Goal: Information Seeking & Learning: Learn about a topic

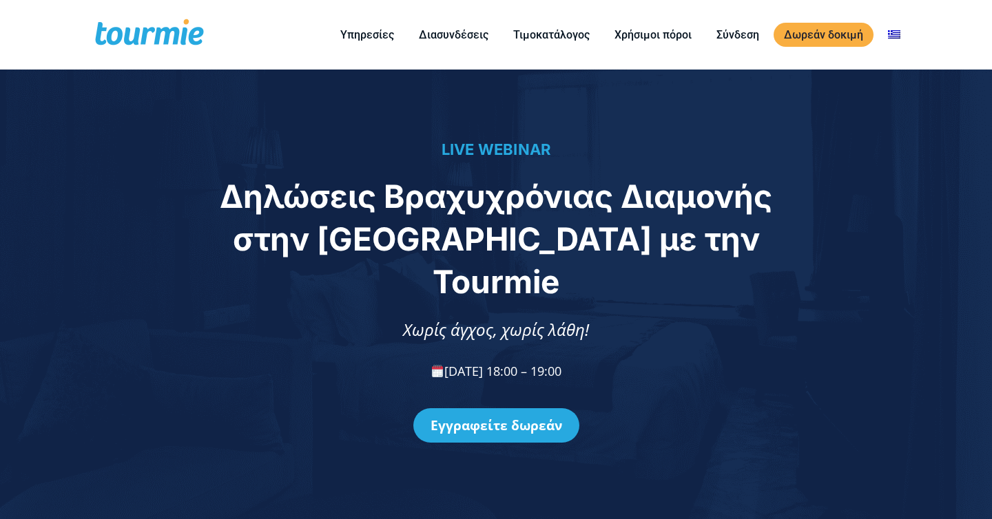
click at [481, 239] on h1 "Δηλώσεις Βραχυχρόνιας Διαμονής στην ΑΑΔΕ με την Tourmie" at bounding box center [496, 239] width 566 height 128
click at [533, 251] on span "Δηλώσεις Βραχυχρόνιας Διαμονής στην ΑΑΔΕ με την Tourmie" at bounding box center [496, 239] width 552 height 124
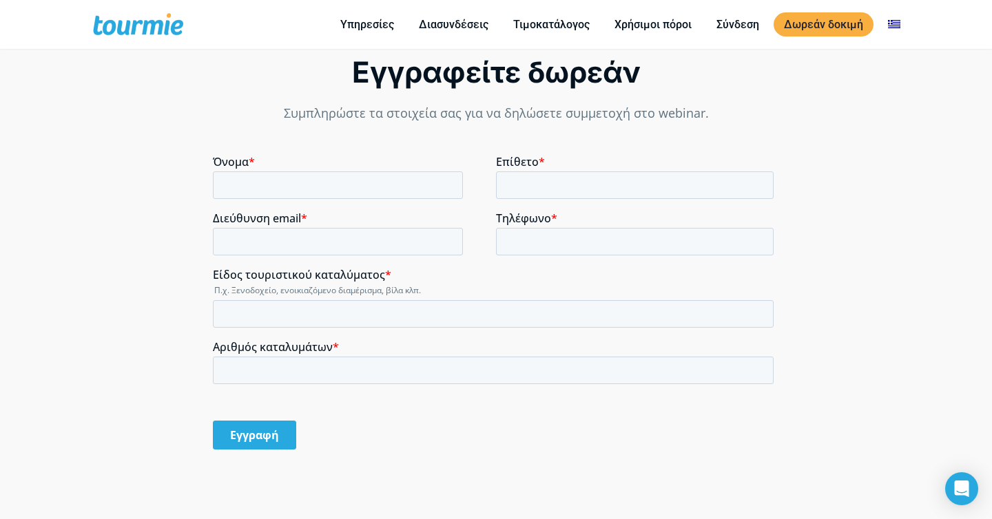
scroll to position [1280, 0]
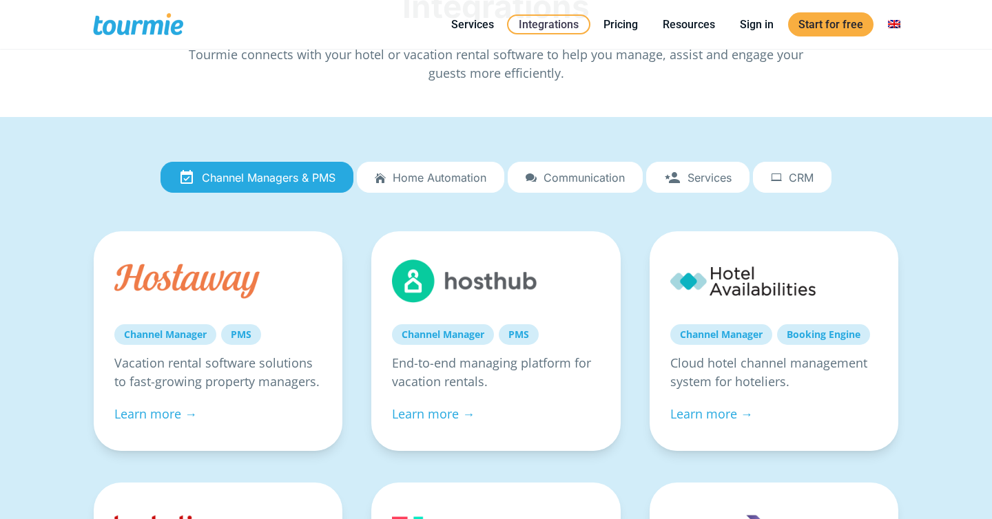
scroll to position [193, 0]
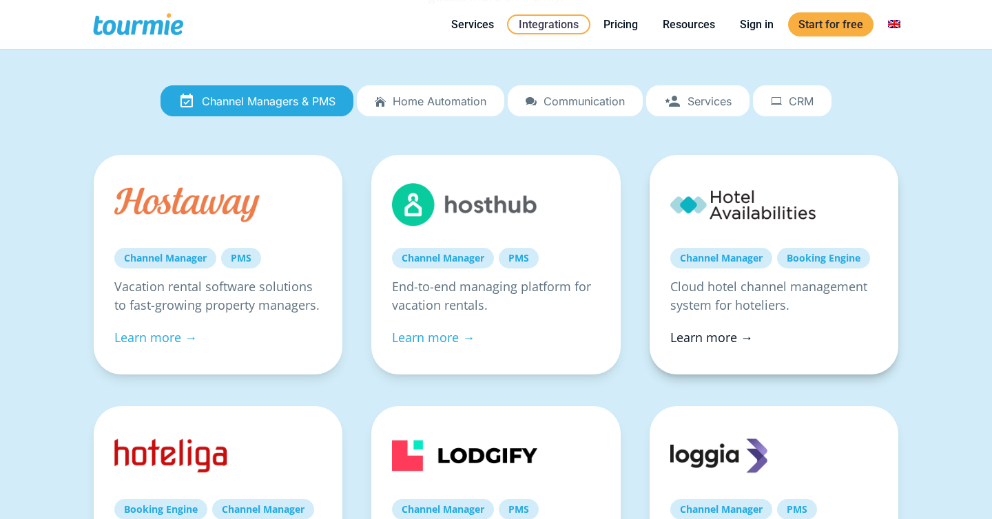
click at [713, 344] on link "Learn more →" at bounding box center [711, 337] width 83 height 17
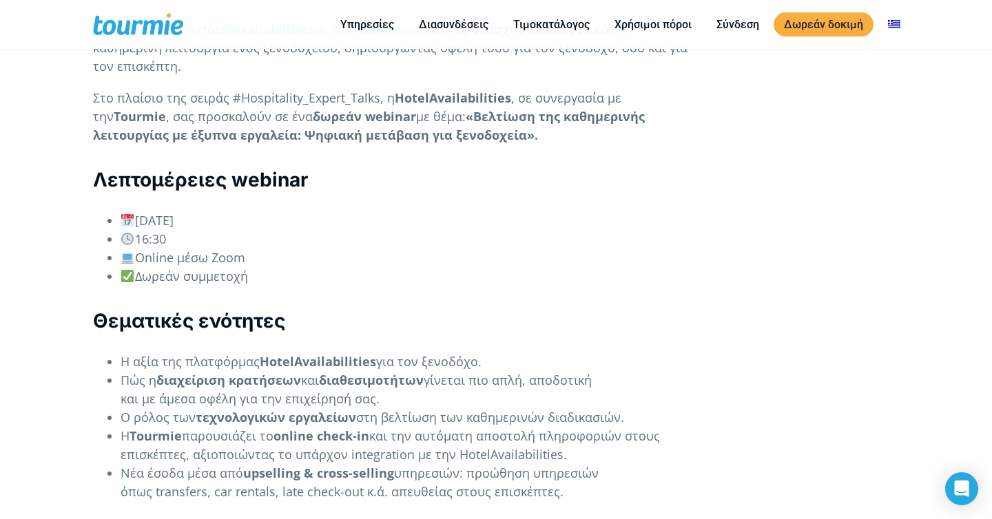
scroll to position [1267, 0]
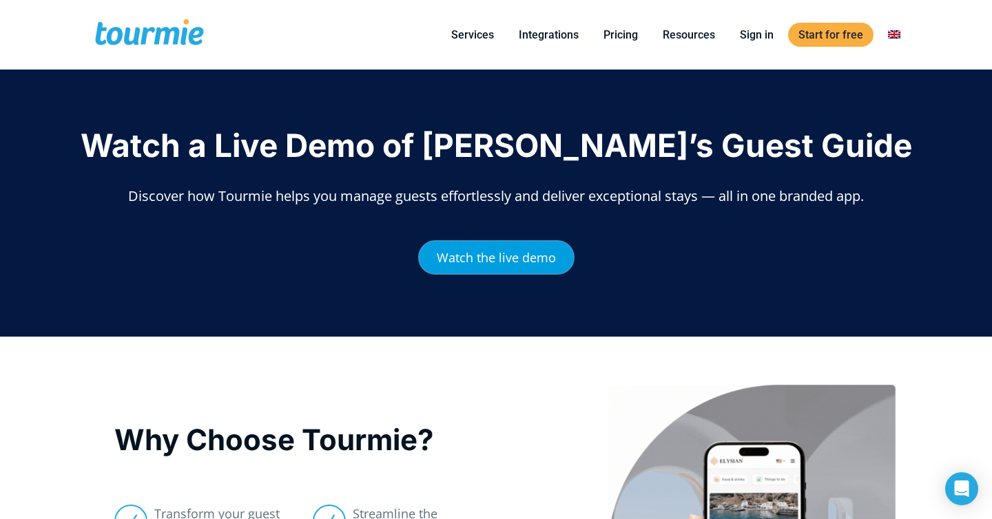
click at [486, 259] on span "Watch the live demo" at bounding box center [496, 257] width 119 height 12
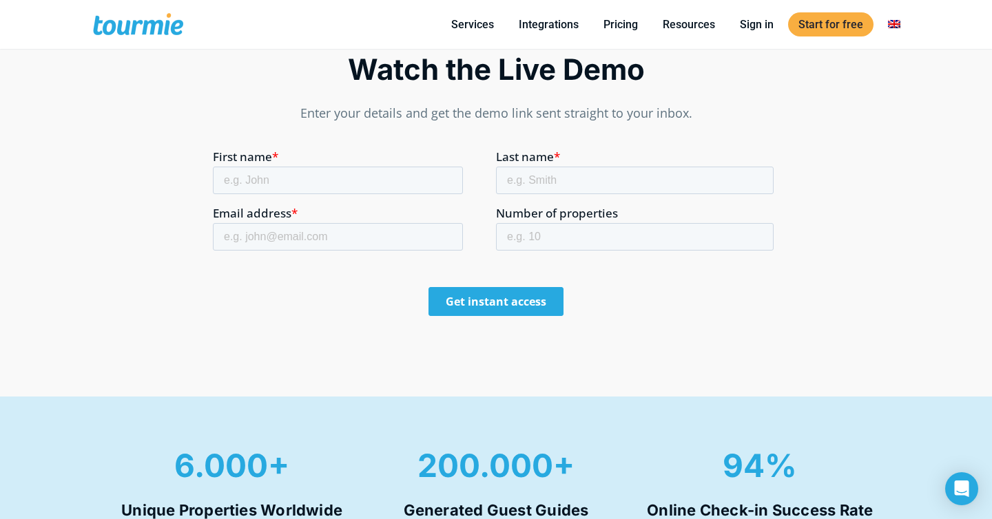
scroll to position [852, 0]
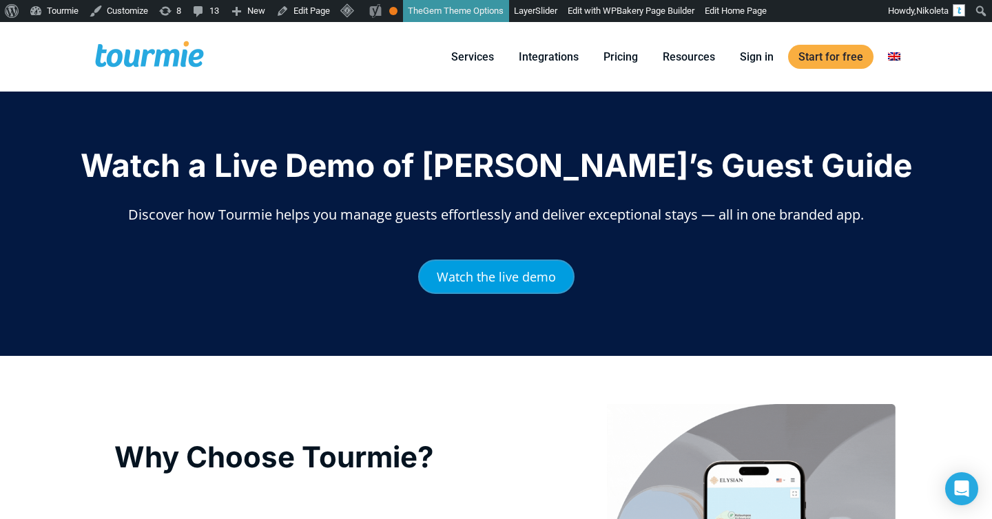
click at [477, 278] on span "Watch the live demo" at bounding box center [496, 277] width 119 height 12
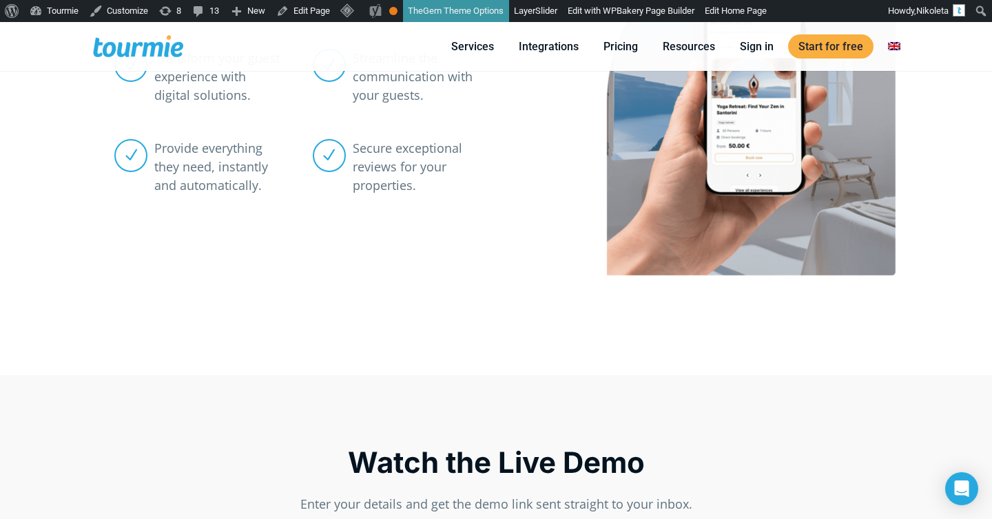
scroll to position [567, 0]
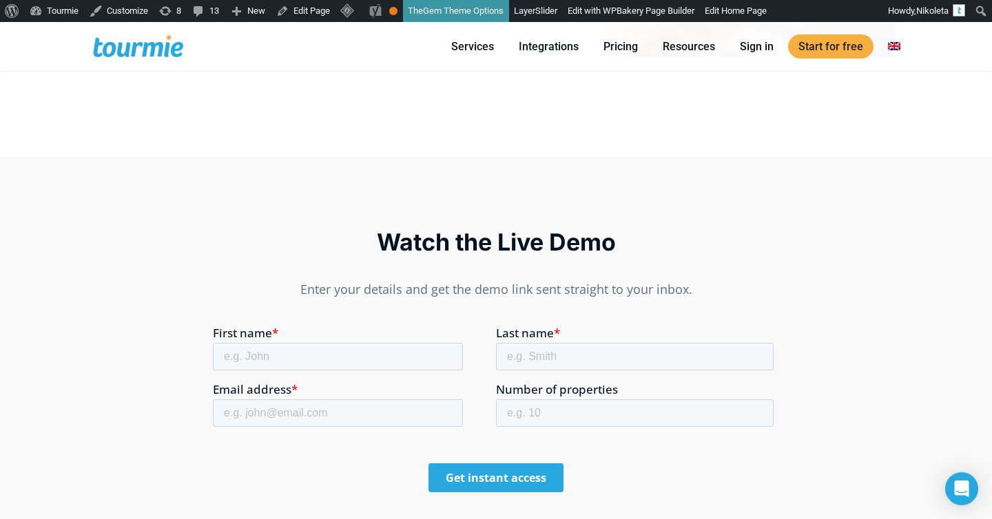
scroll to position [713, 0]
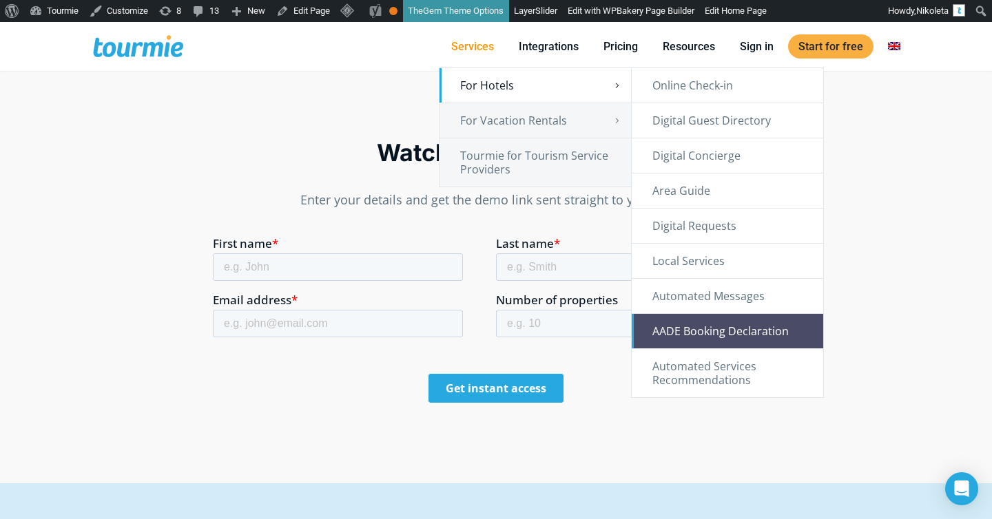
click at [698, 331] on link "AADE Booking Declaration" at bounding box center [727, 331] width 191 height 34
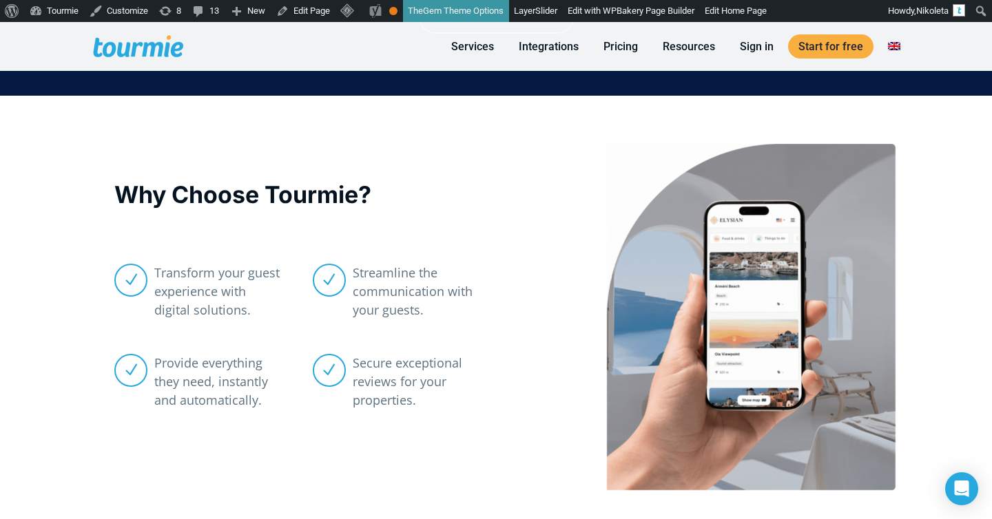
scroll to position [233, 0]
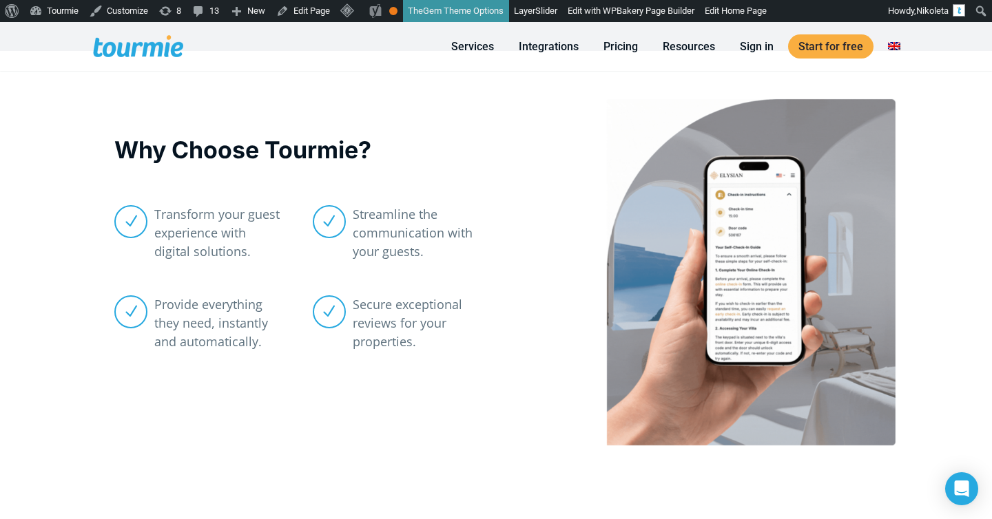
scroll to position [306, 0]
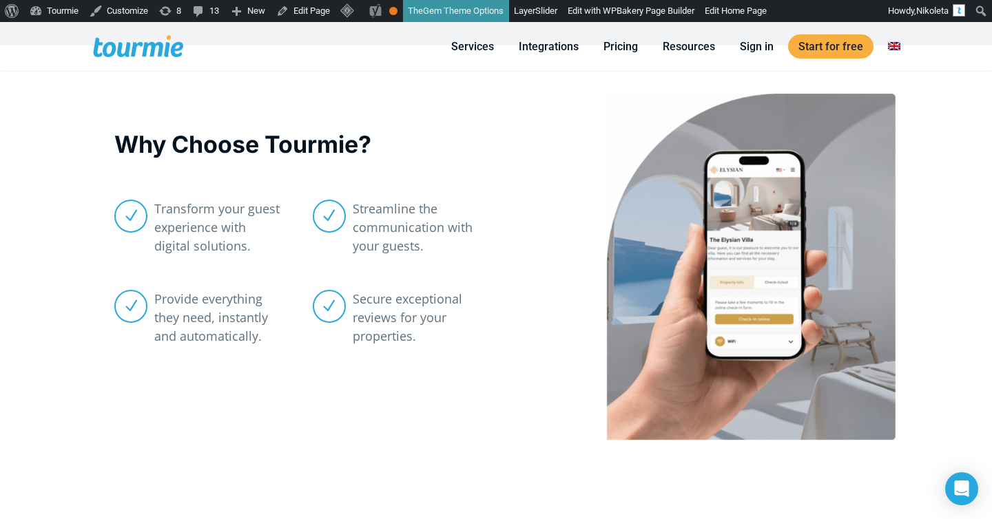
scroll to position [315, 0]
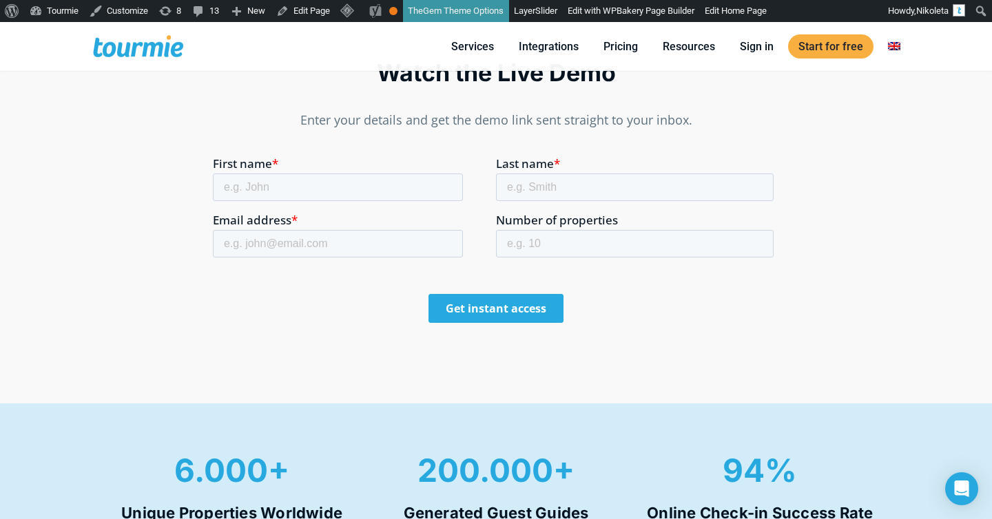
scroll to position [1118, 0]
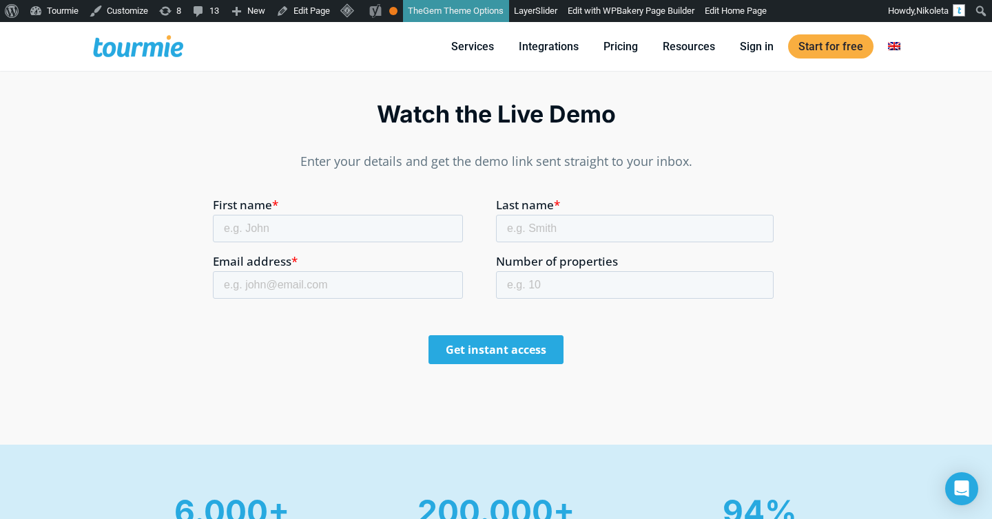
scroll to position [955, 0]
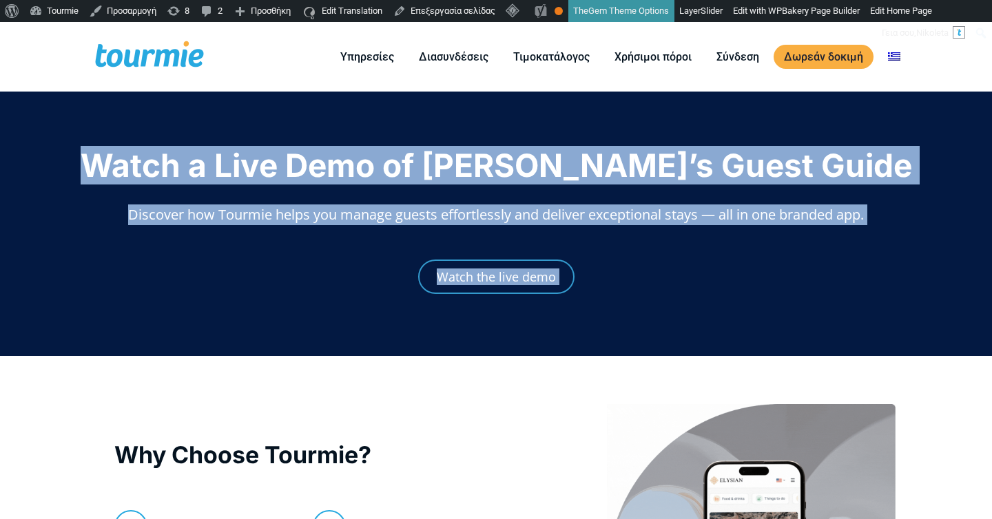
drag, startPoint x: 149, startPoint y: 156, endPoint x: 419, endPoint y: 369, distance: 344.3
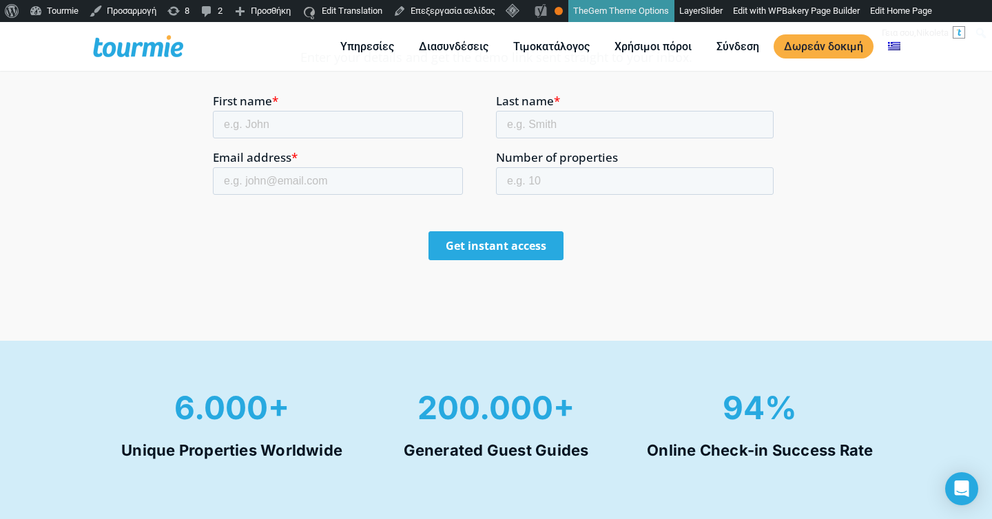
scroll to position [888, 0]
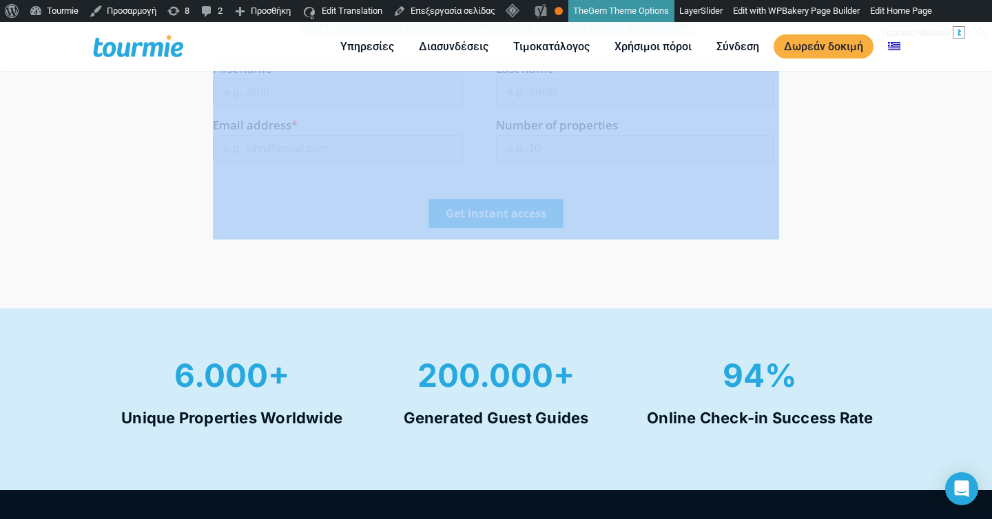
click at [554, 274] on div "Watch the Live Demo Enter your details and get the demo link sent straight to y…" at bounding box center [496, 101] width 992 height 416
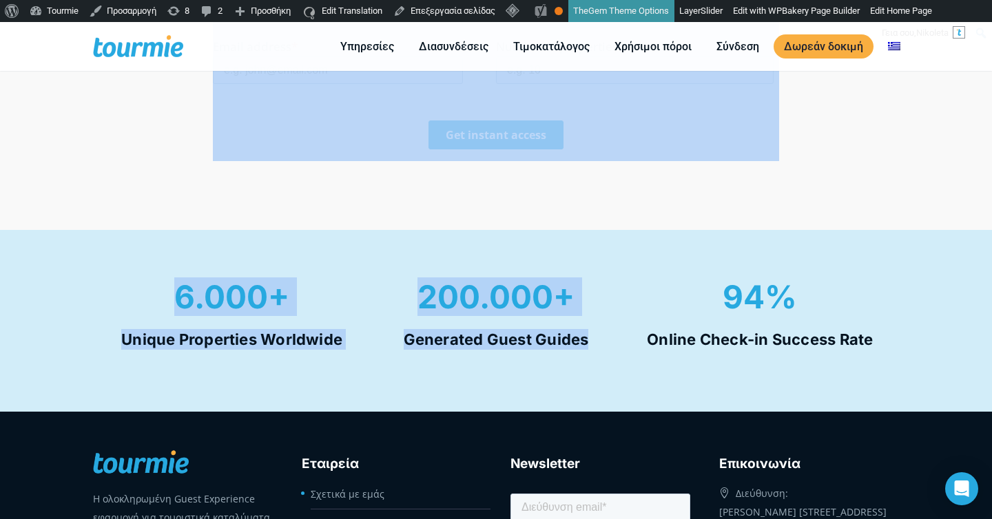
click at [554, 362] on div "200.000+ Generated Guest Guides" at bounding box center [496, 320] width 264 height 99
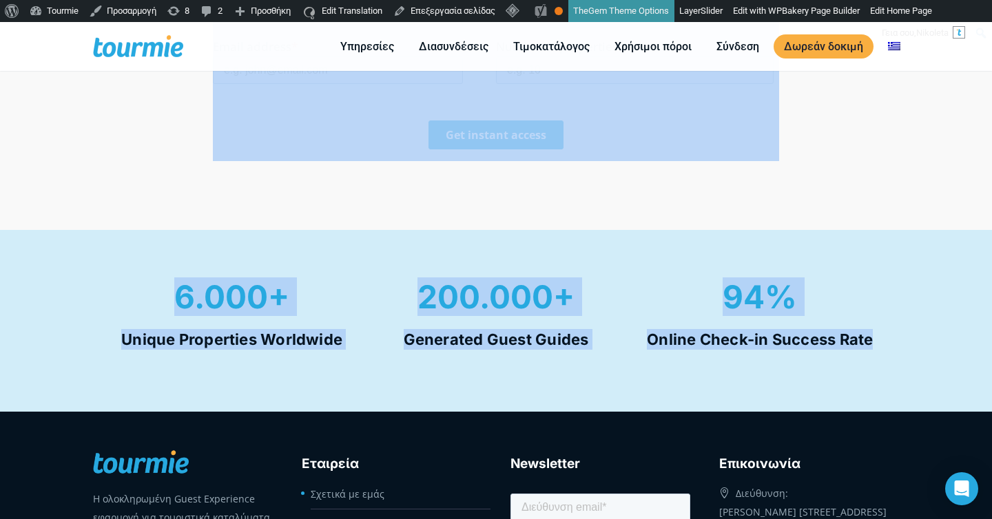
click at [820, 354] on div "94% Online Check-in Success Rate" at bounding box center [760, 320] width 264 height 99
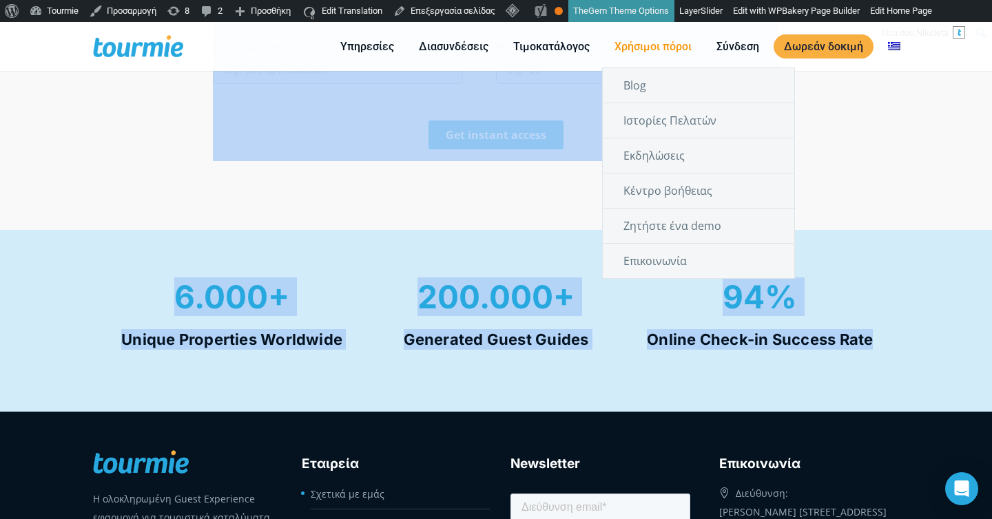
copy div "Watch a Live Demo of Tourmie’s Guest Guide Discover how Tourmie helps you manag…"
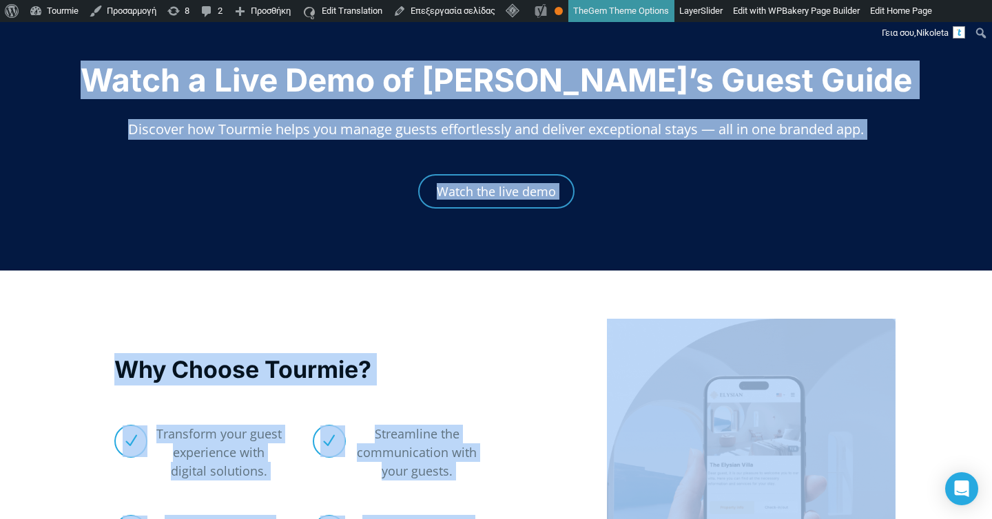
scroll to position [0, 0]
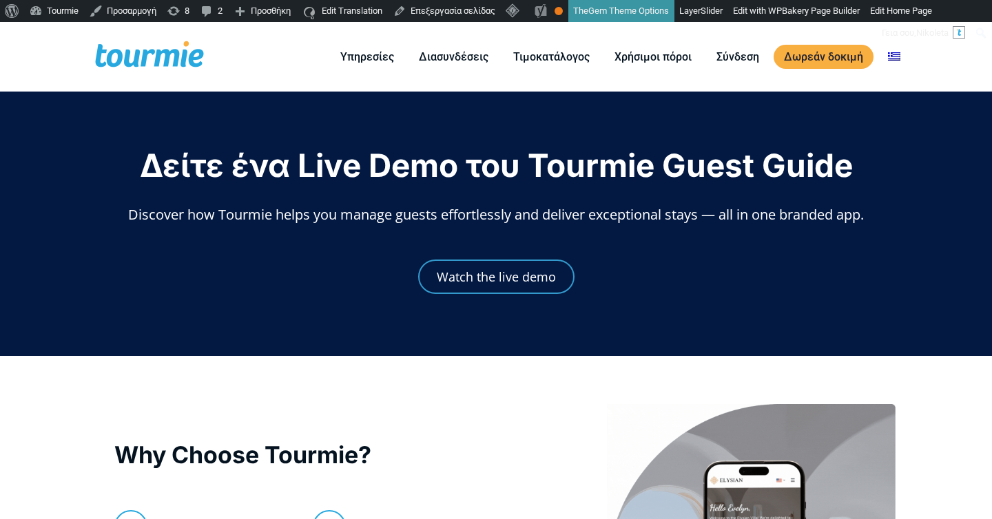
click at [448, 215] on span "Discover how Tourmie helps you manage guests effortlessly and deliver exception…" at bounding box center [496, 214] width 736 height 19
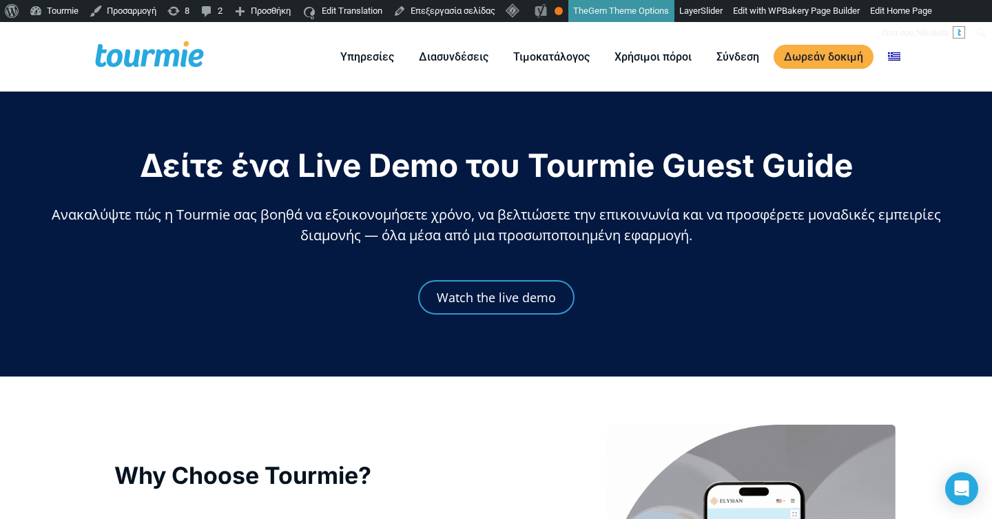
checkbox input "true"
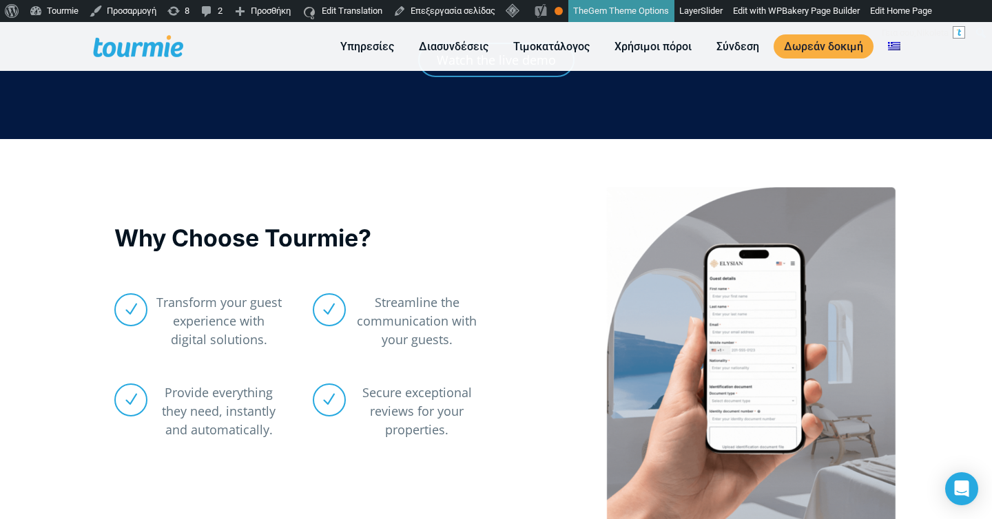
scroll to position [298, 0]
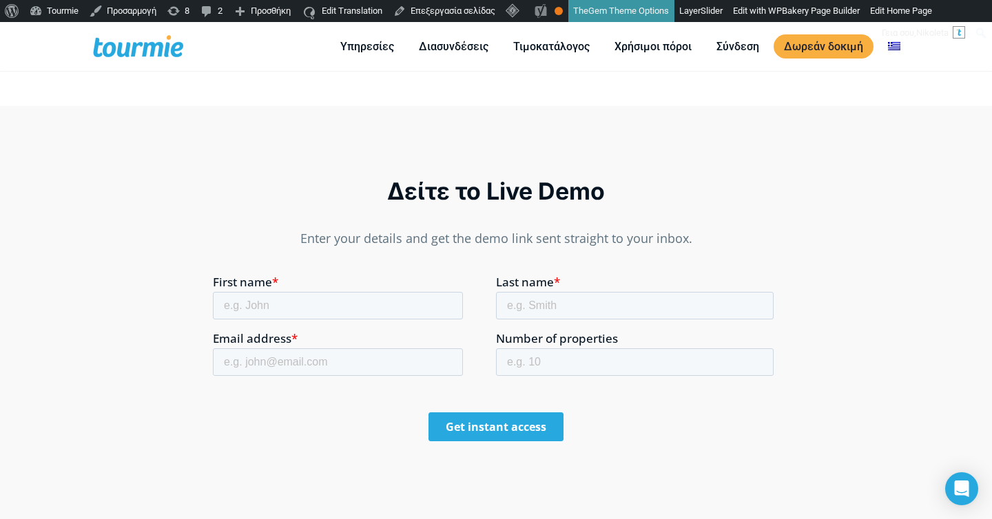
scroll to position [738, 0]
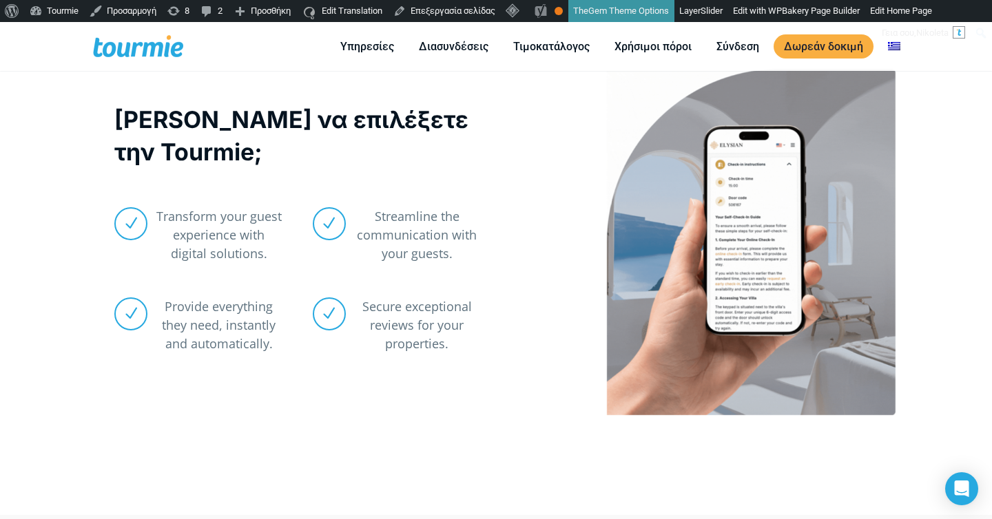
scroll to position [268, 0]
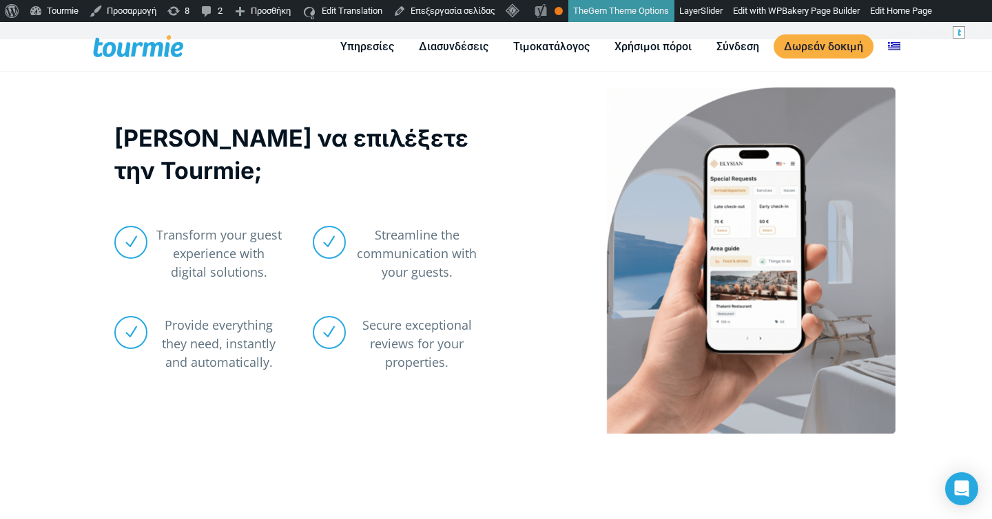
drag, startPoint x: 275, startPoint y: 254, endPoint x: 242, endPoint y: 207, distance: 58.3
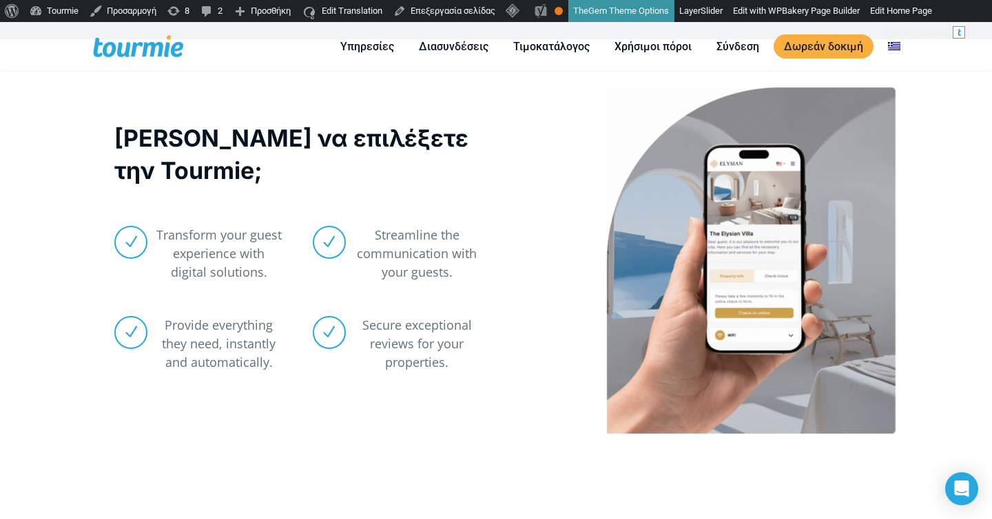
click at [241, 207] on div at bounding box center [496, 266] width 1021 height 371
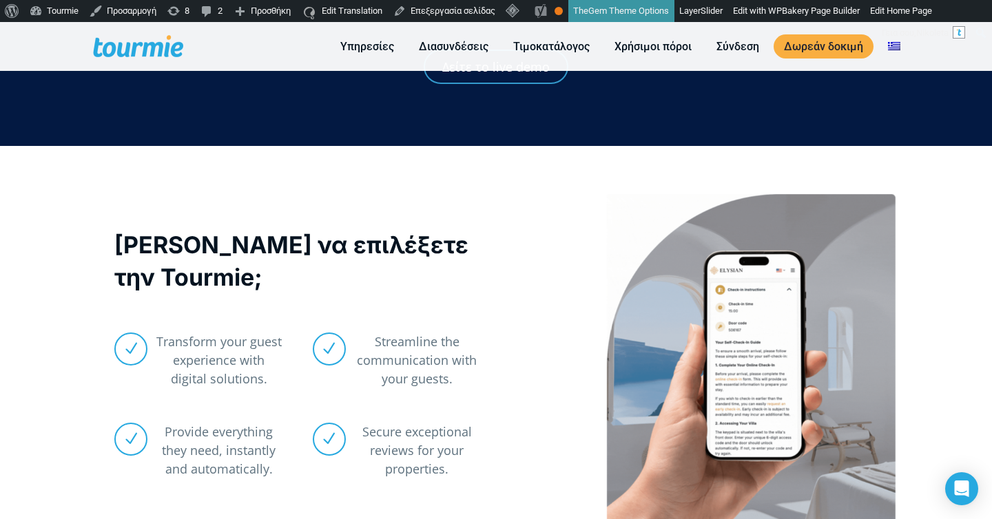
scroll to position [0, 0]
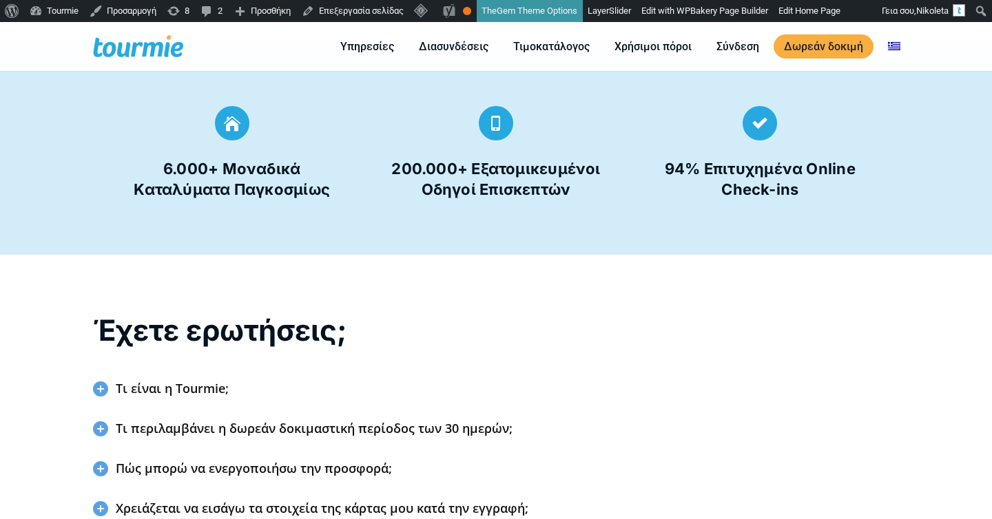
scroll to position [833, 0]
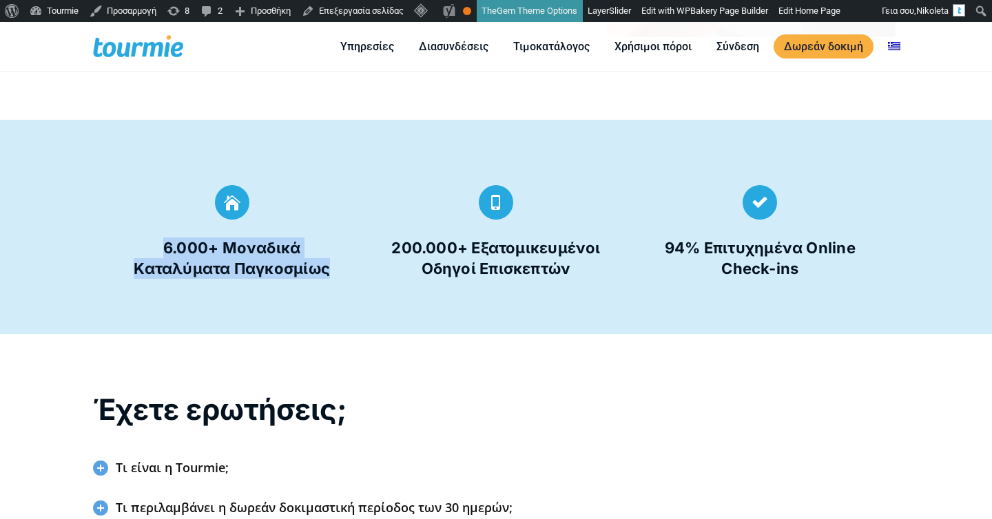
drag, startPoint x: 334, startPoint y: 267, endPoint x: 157, endPoint y: 238, distance: 179.3
click at [157, 239] on h4 "6.000+ Μοναδικά Καταλύματα Παγκοσμίως" at bounding box center [231, 258] width 235 height 41
copy h4 "6.000+ Μοναδικά Καταλύματα Παγκοσμίως"
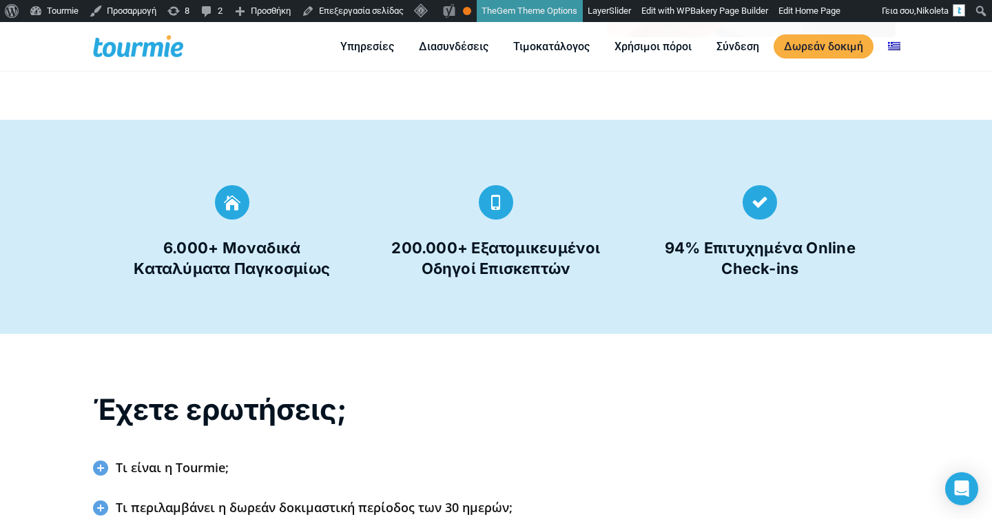
click at [310, 228] on div "  6.000+ Μοναδικά Καταλύματα Παγκοσμίως" at bounding box center [231, 232] width 235 height 94
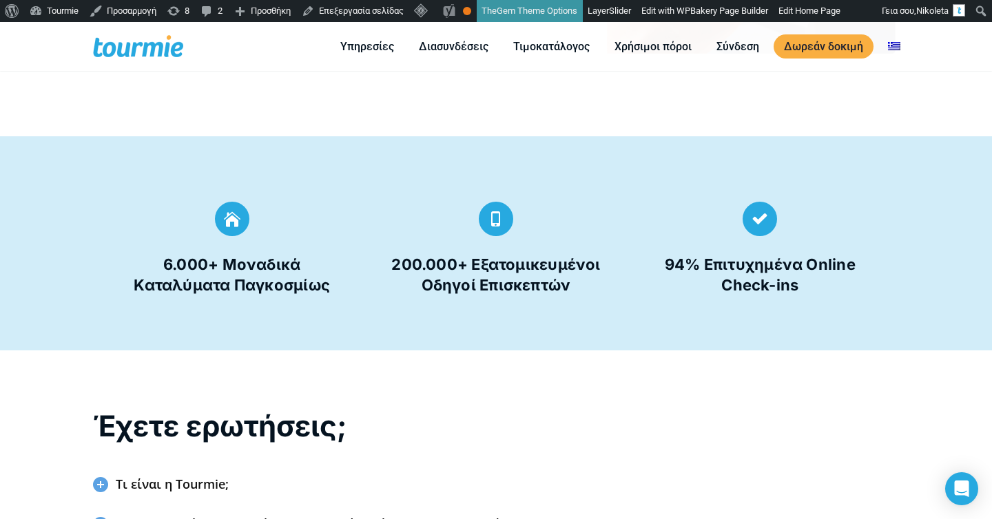
scroll to position [812, 0]
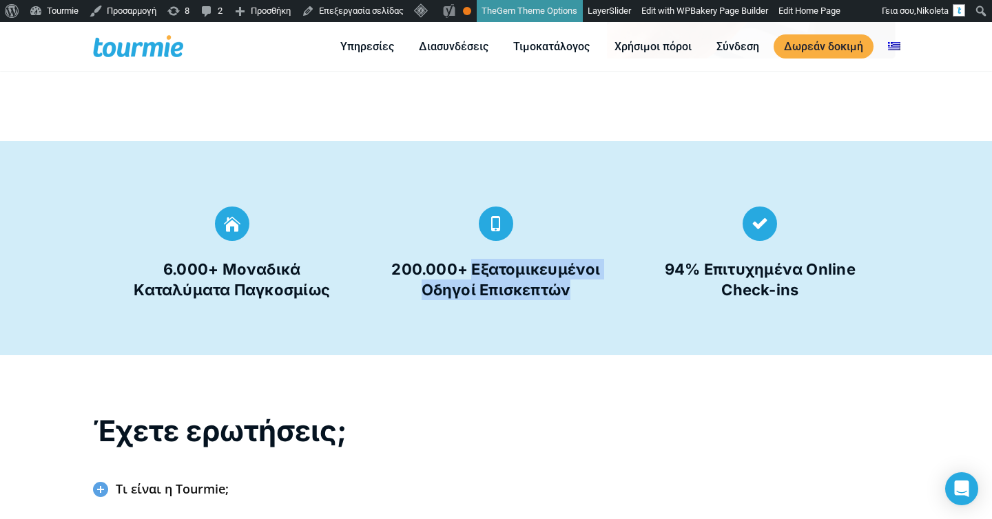
drag, startPoint x: 474, startPoint y: 268, endPoint x: 598, endPoint y: 309, distance: 130.5
click at [598, 309] on div "  200.000+ Εξατομικευμένοι Οδηγοί Επισκεπτών" at bounding box center [496, 260] width 264 height 107
copy h4 "Εξατομικευμένοι Οδηγοί Επισκεπτών"
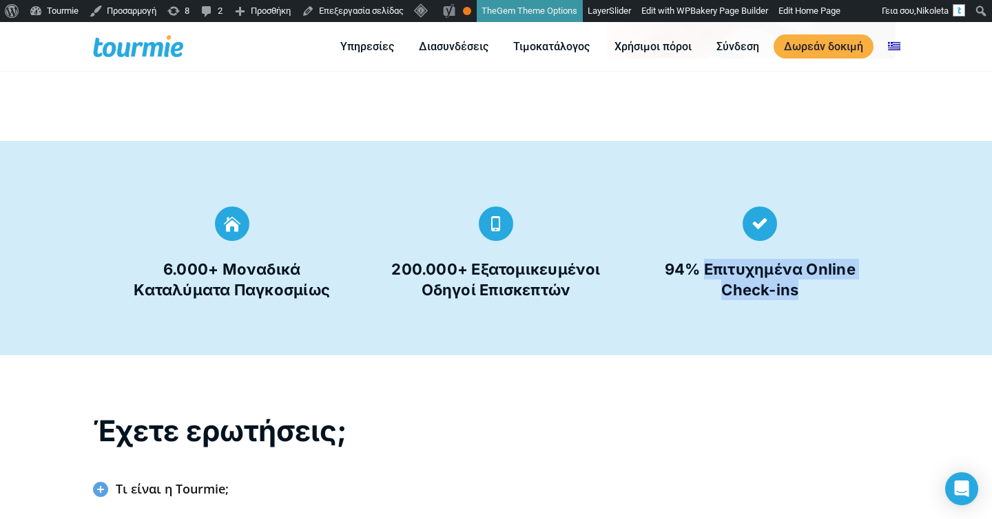
drag, startPoint x: 802, startPoint y: 283, endPoint x: 706, endPoint y: 263, distance: 98.5
click at [706, 263] on h4 "94% Επιτυχημένα Online Check-ins" at bounding box center [760, 279] width 235 height 41
copy h4 "Επιτυχημένα Online Check-ins"
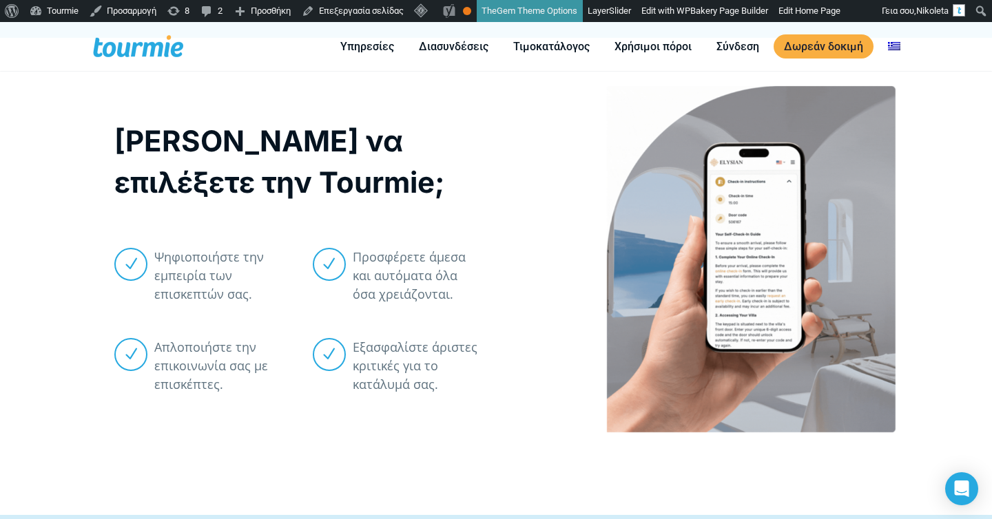
scroll to position [436, 0]
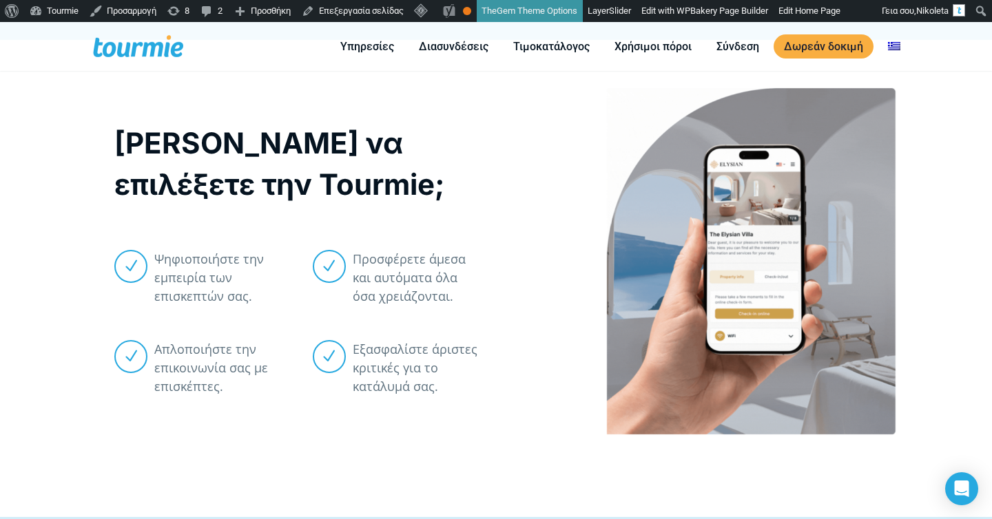
drag, startPoint x: 251, startPoint y: 311, endPoint x: 209, endPoint y: 249, distance: 75.5
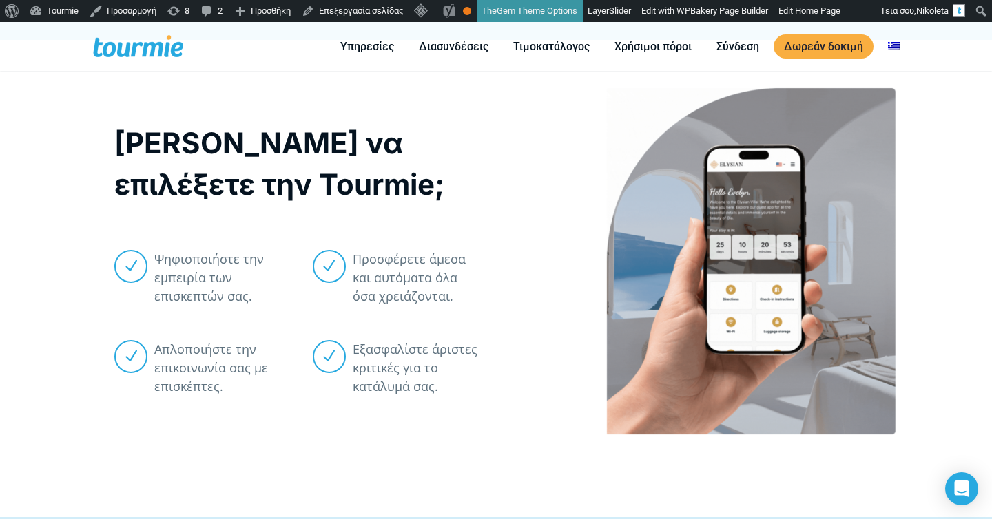
click at [209, 249] on div at bounding box center [496, 257] width 1021 height 353
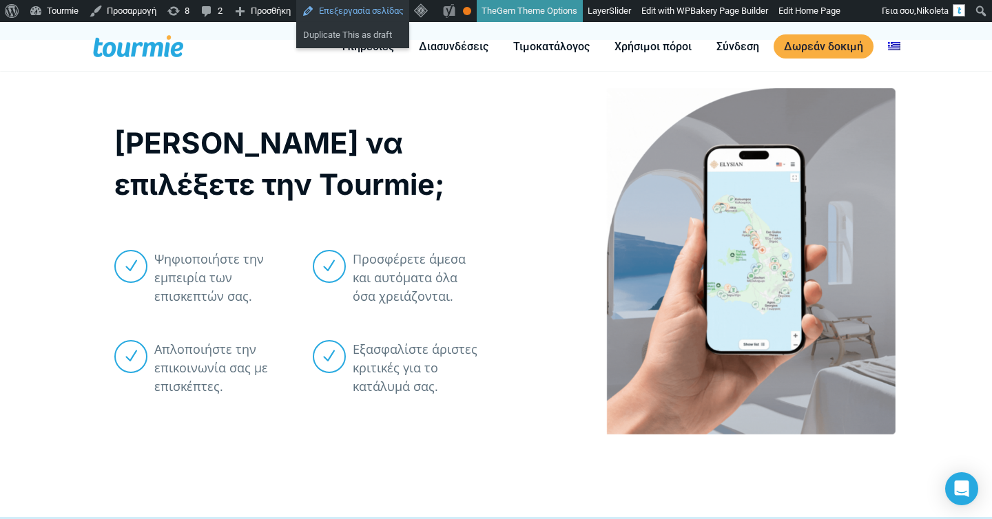
click at [357, 12] on link "Επεξεργασία σελίδας" at bounding box center [352, 11] width 113 height 22
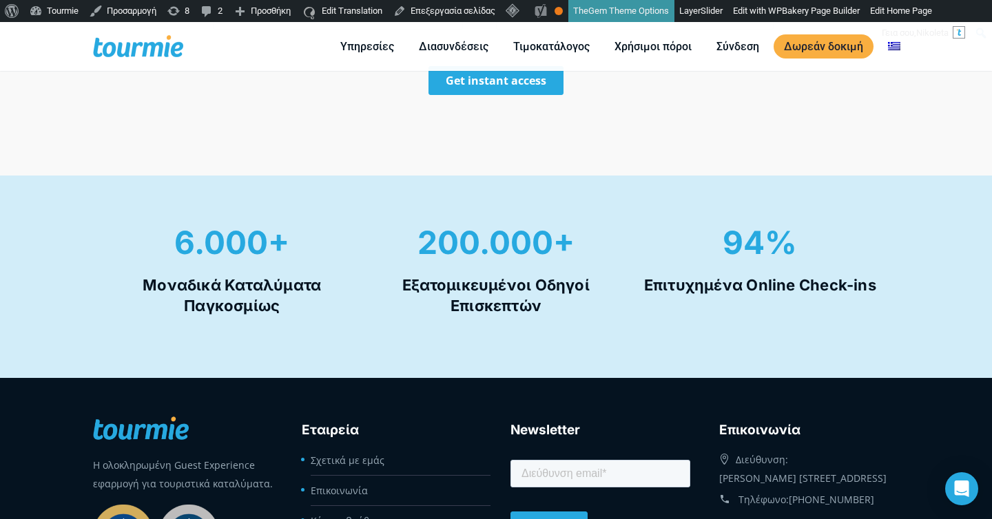
scroll to position [1056, 0]
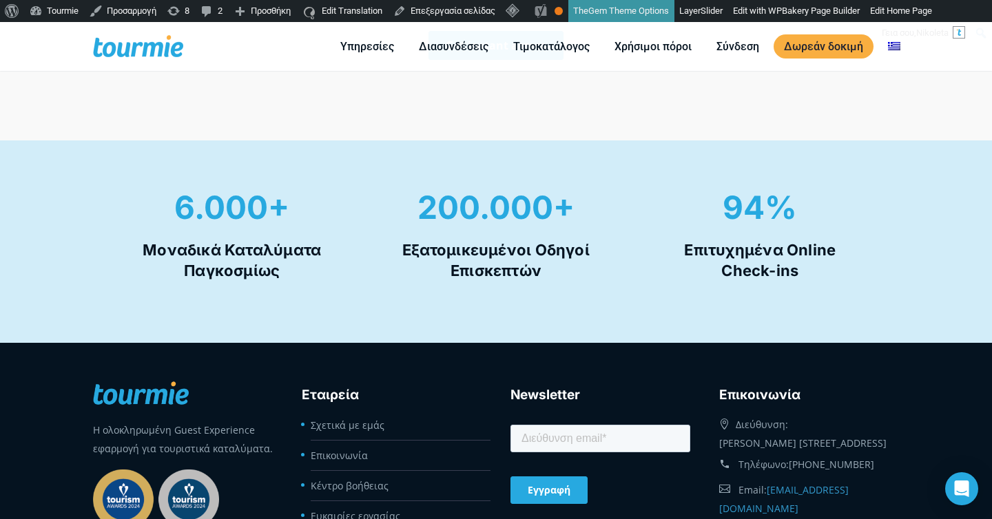
scroll to position [1181, 0]
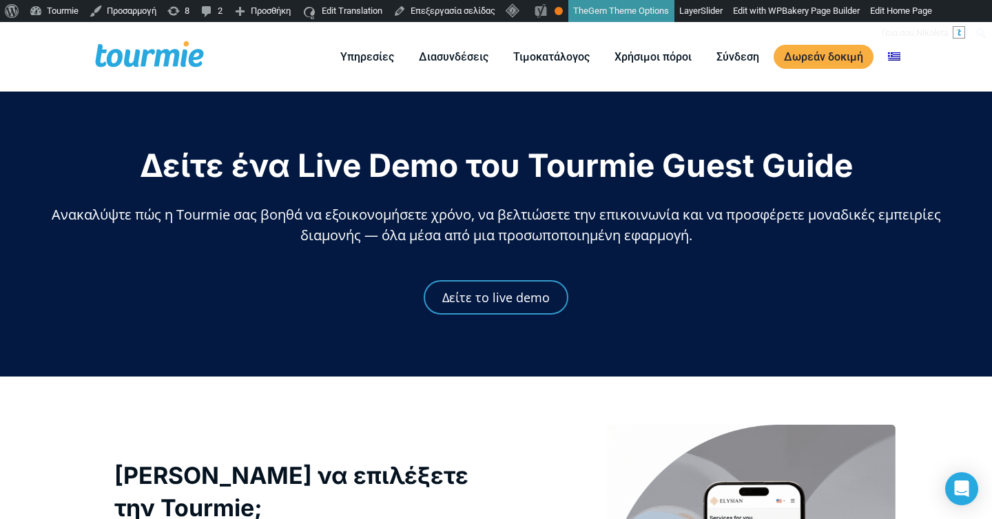
click at [499, 168] on span "Δείτε ένα Live Demo του Tourmie Guest Guide" at bounding box center [496, 165] width 713 height 39
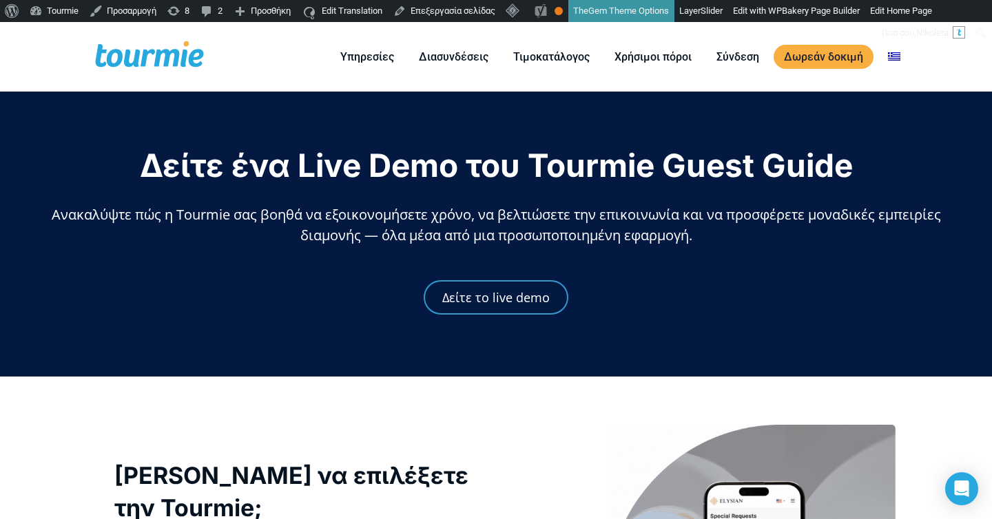
click at [499, 168] on span "Δείτε ένα Live Demo του Tourmie Guest Guide" at bounding box center [496, 165] width 713 height 39
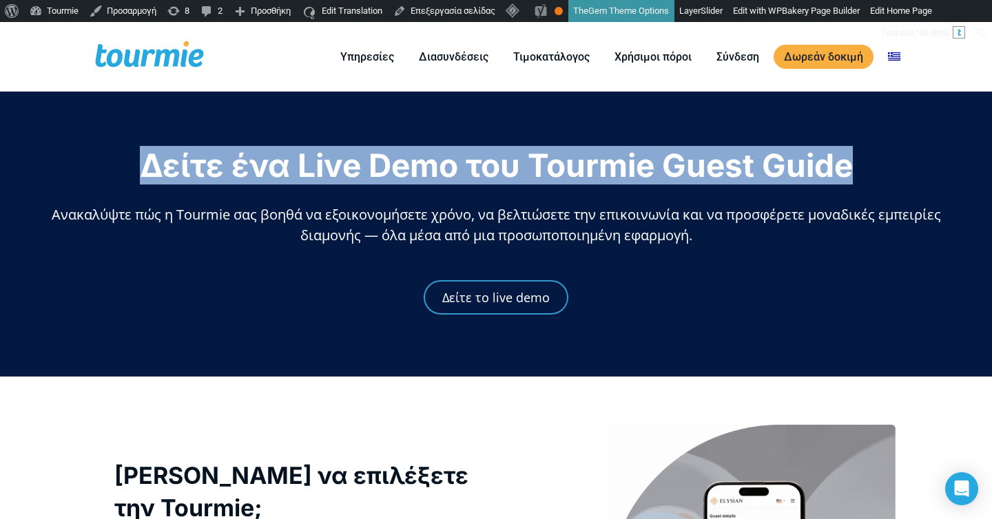
copy div "Δείτε ένα Live Demo του Tourmie Guest Guide"
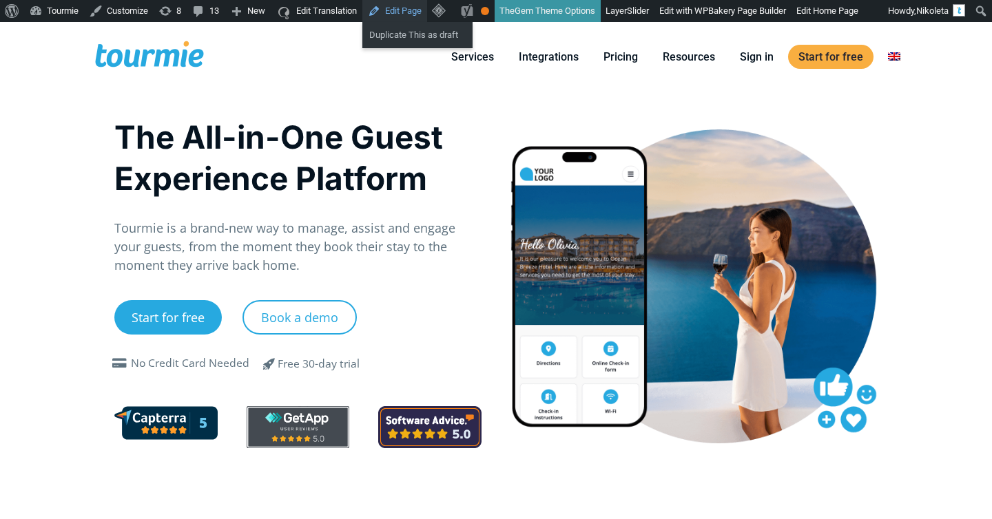
click at [396, 17] on link "Edit Page" at bounding box center [394, 11] width 65 height 22
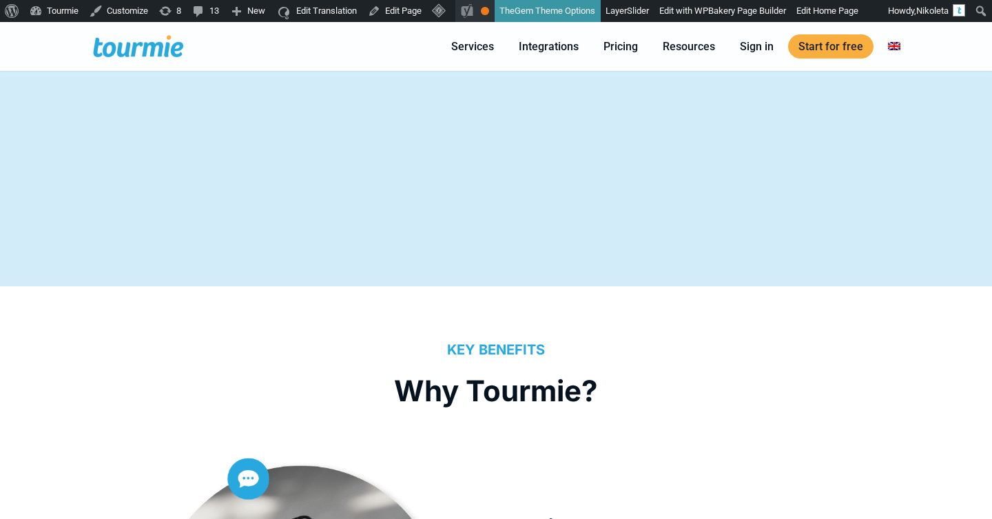
scroll to position [2236, 0]
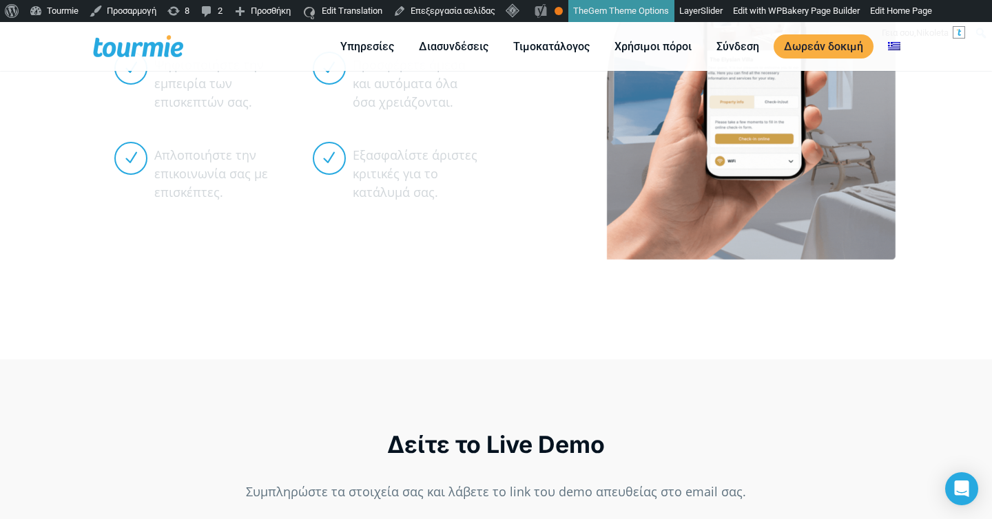
scroll to position [762, 0]
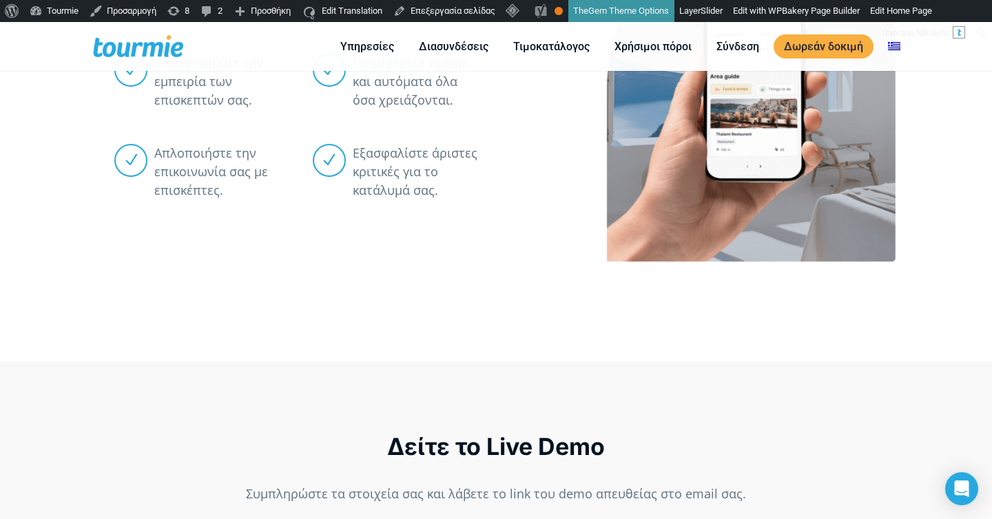
scroll to position [470, 0]
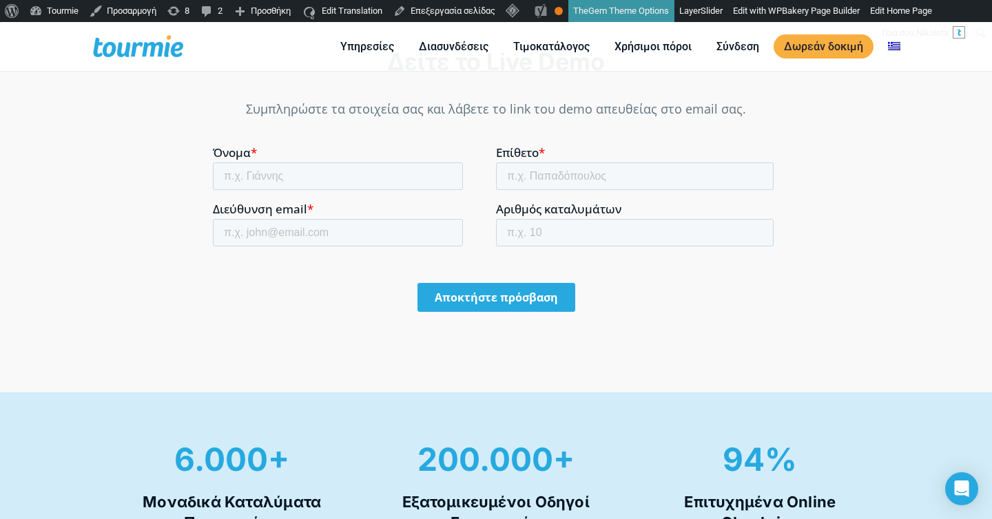
scroll to position [1219, 0]
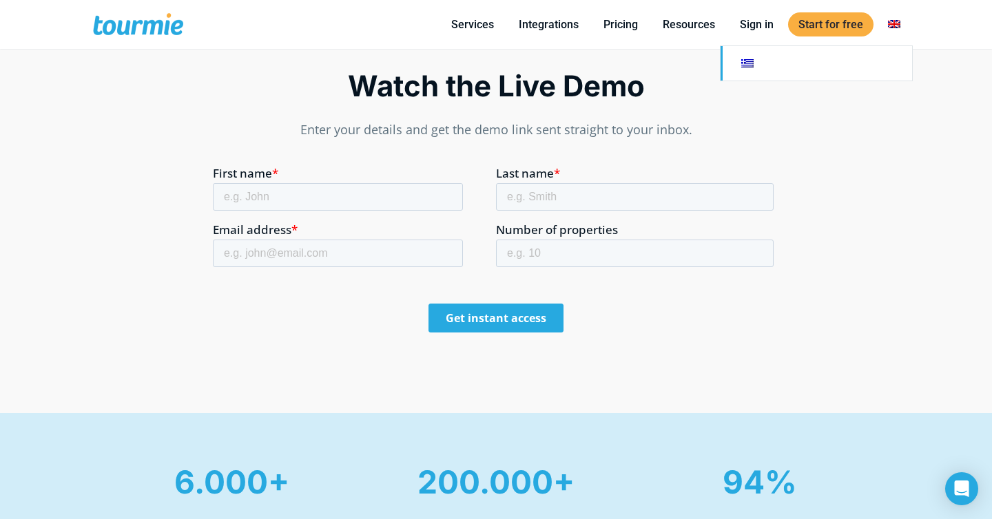
scroll to position [852, 0]
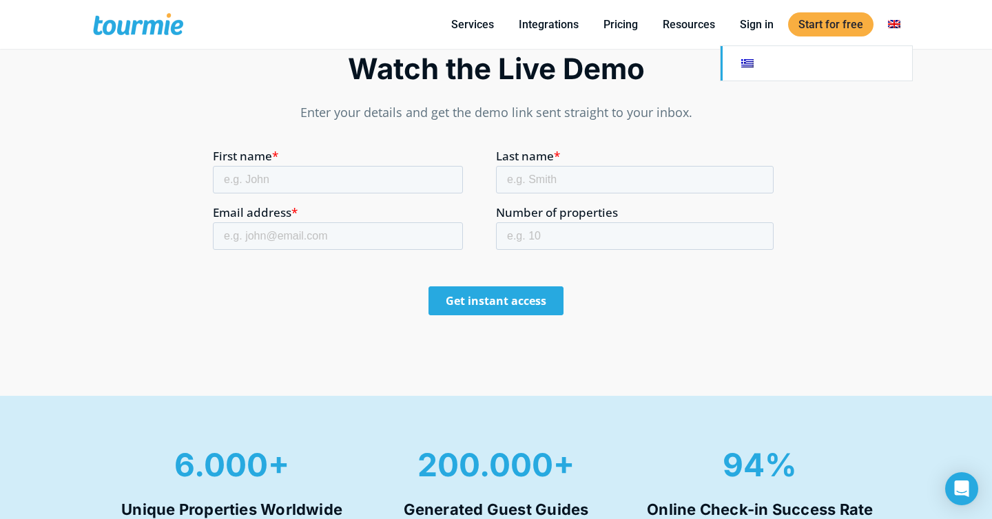
click at [870, 68] on link "Switch to" at bounding box center [815, 63] width 191 height 34
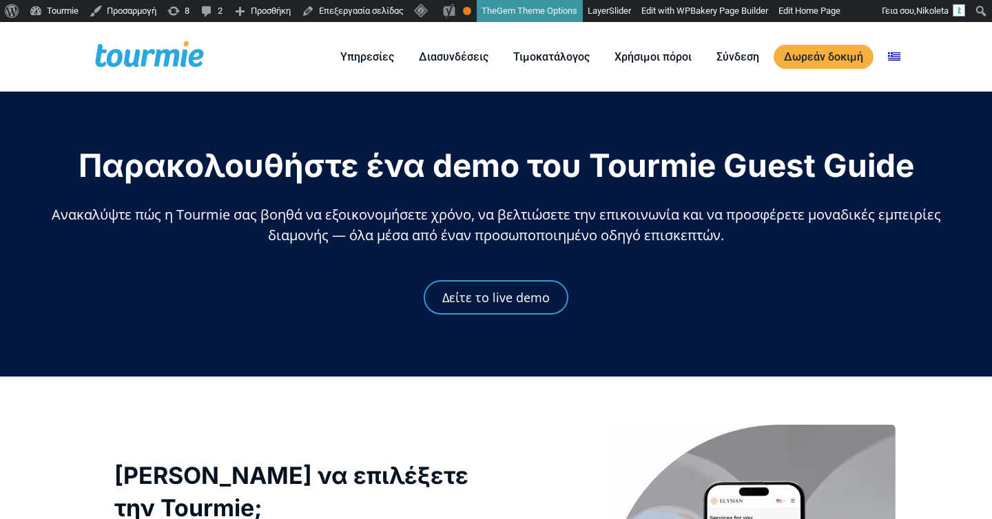
click at [684, 176] on span "Παρακολουθήστε ένα demo του Tourmie Guest Guide" at bounding box center [496, 165] width 835 height 39
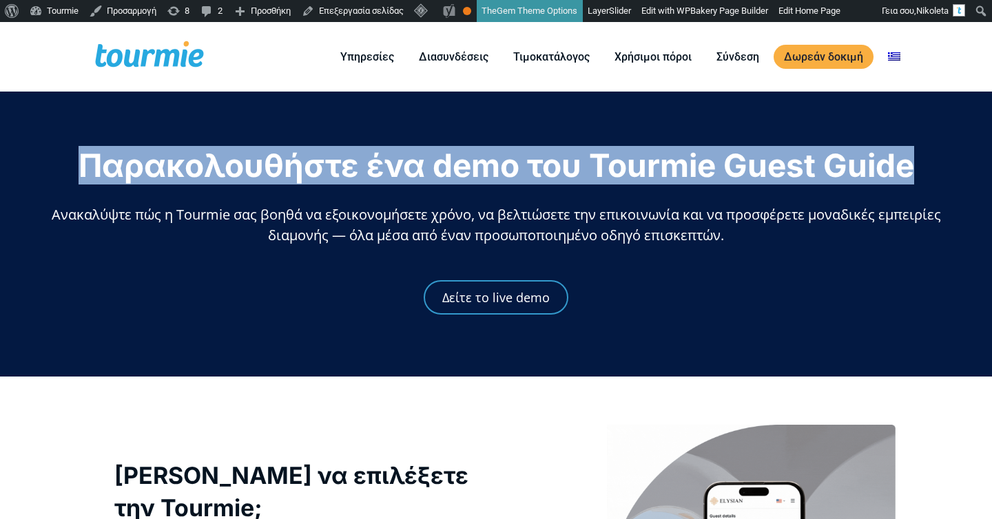
copy div "Παρακολουθήστε ένα demo του Tourmie Guest Guide"
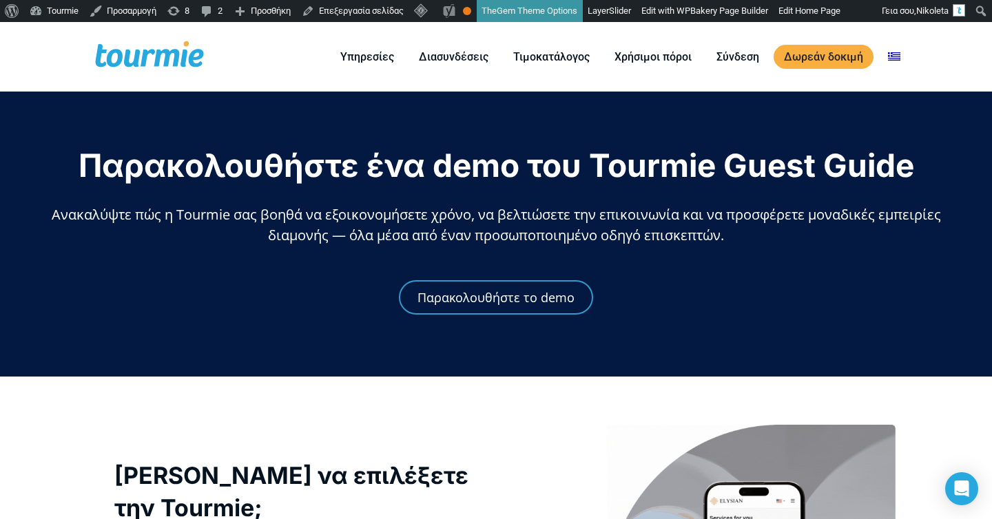
click at [629, 227] on span "Ανακαλύψτε πώς η Tourmie σας βοηθά να εξοικονομήσετε χρόνο, να βελτιώσετε την ε…" at bounding box center [496, 224] width 889 height 39
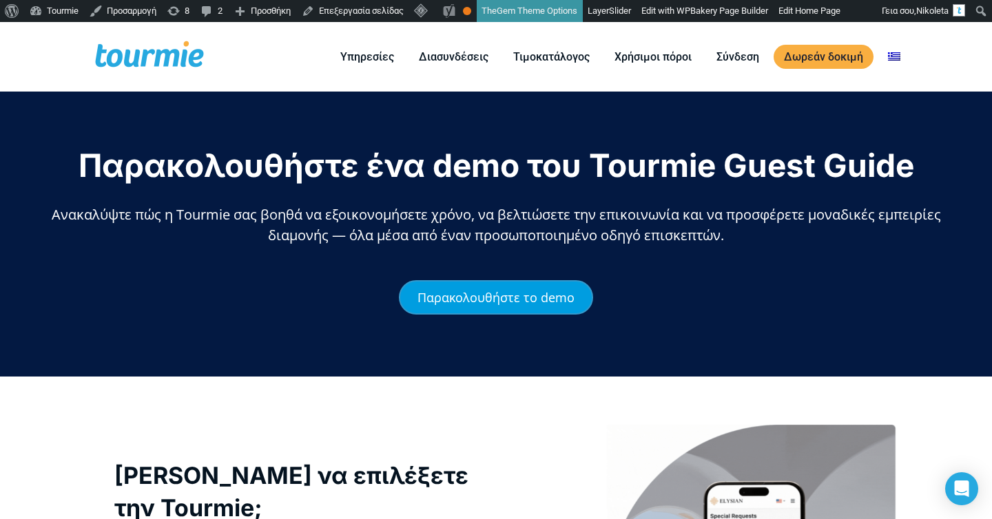
click at [548, 291] on span "Παρακολουθήστε το demo" at bounding box center [495, 297] width 157 height 12
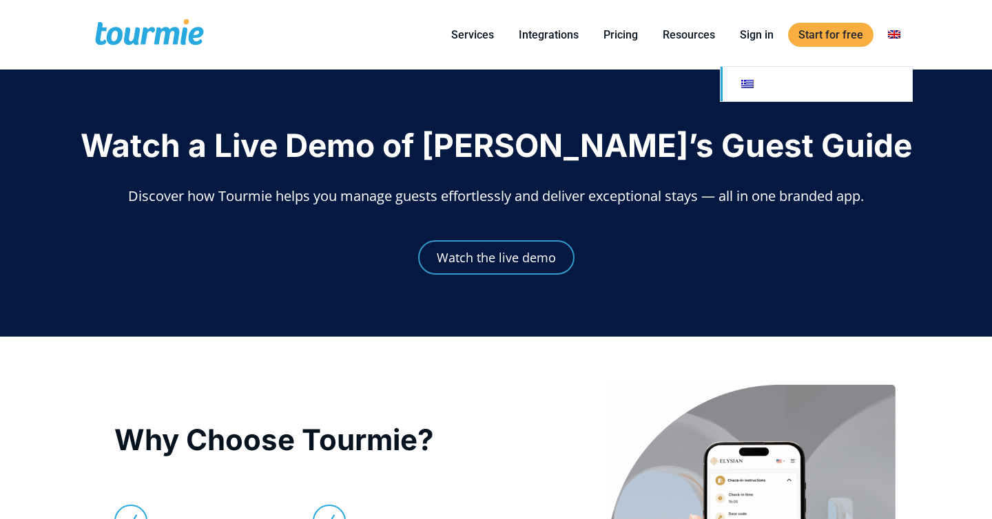
click at [870, 95] on link "Switch to" at bounding box center [815, 84] width 191 height 34
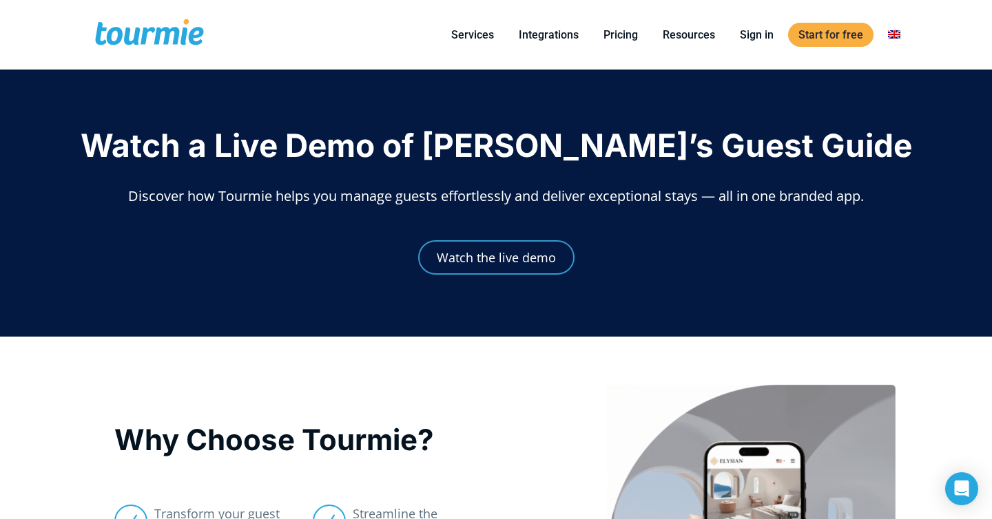
click at [384, 45] on div "Close Services For Hotels Online Check-in Digital Guest Directory Digital Conci…" at bounding box center [552, 35] width 693 height 70
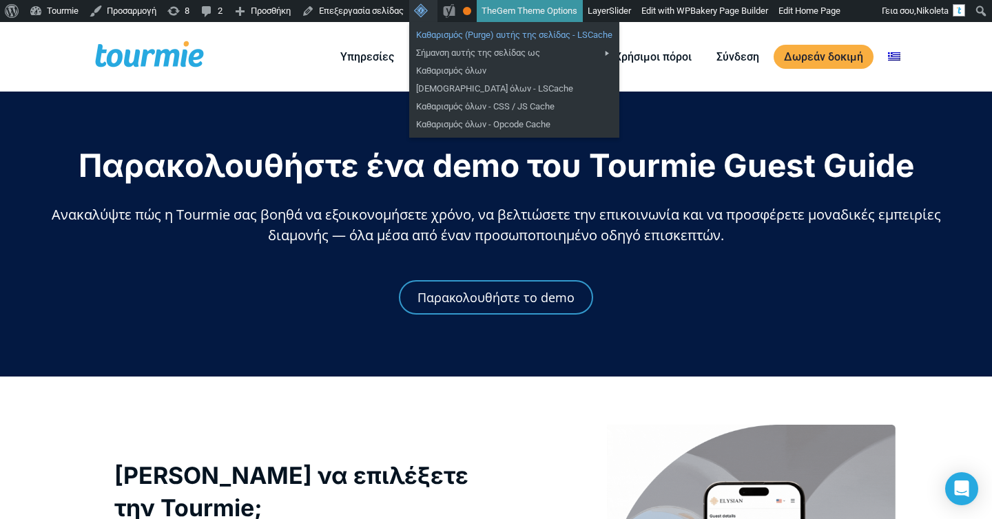
click at [534, 35] on link "Καθαρισμός (Purge) αυτής της σελίδας - LSCache" at bounding box center [514, 35] width 210 height 18
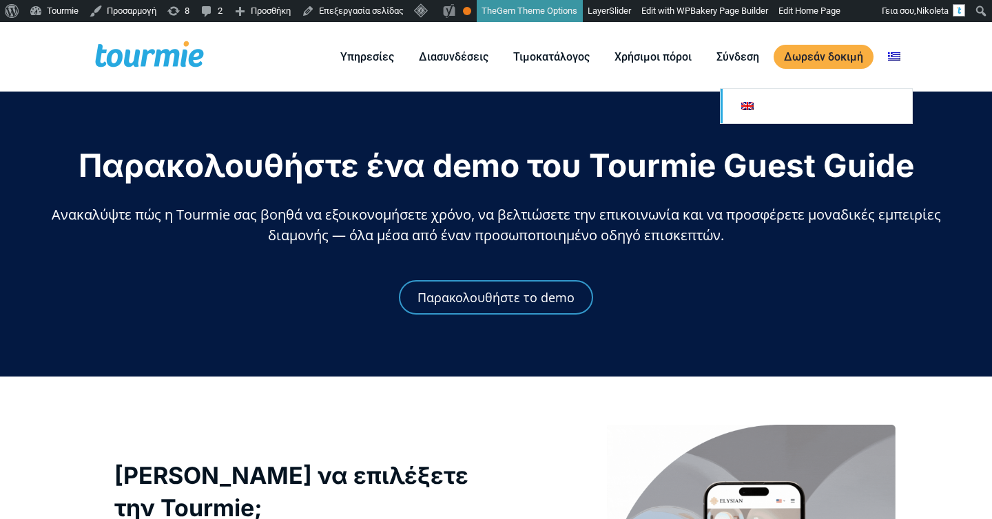
click at [844, 100] on link "Αλλαγή σε" at bounding box center [815, 106] width 191 height 34
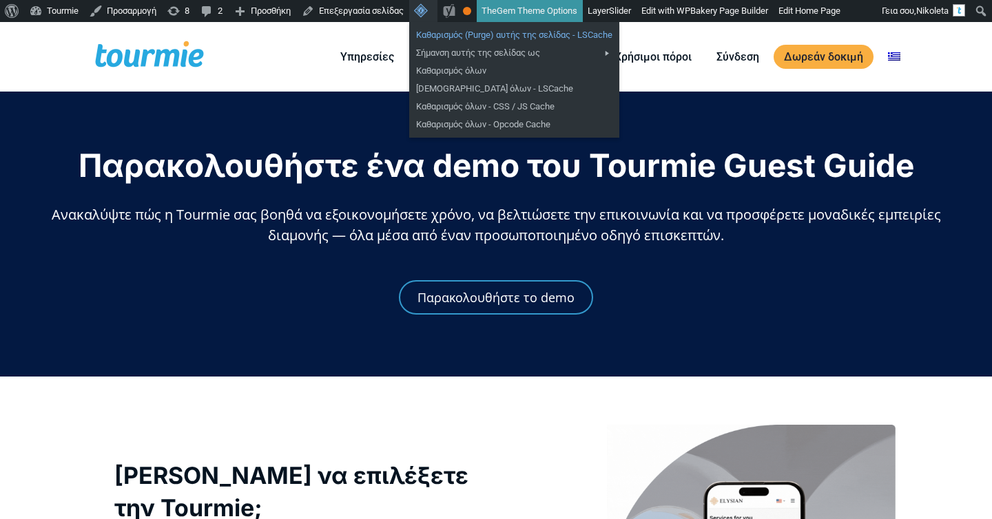
click at [455, 35] on link "Καθαρισμός (Purge) αυτής της σελίδας - LSCache" at bounding box center [514, 35] width 210 height 18
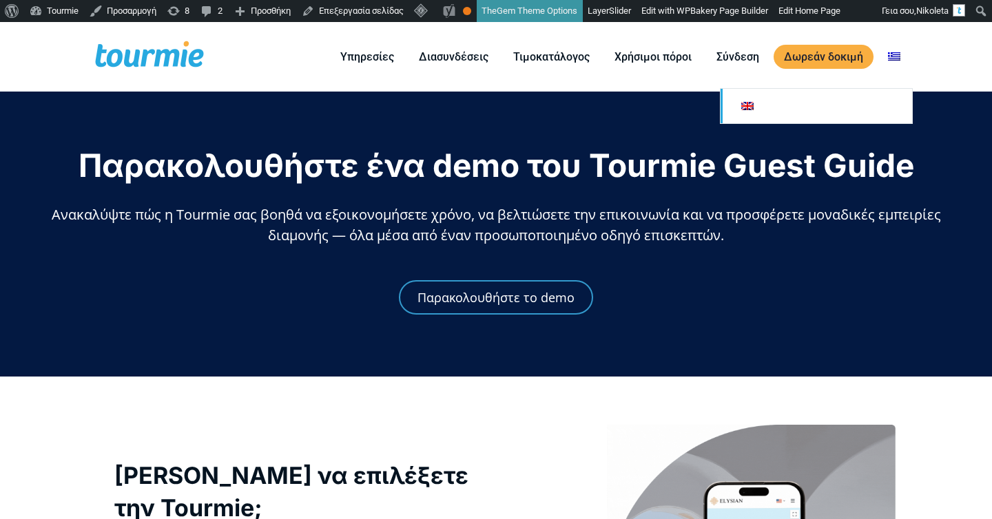
click at [850, 98] on link "Αλλαγή σε" at bounding box center [815, 106] width 191 height 34
click at [855, 100] on link "Αλλαγή σε" at bounding box center [815, 106] width 191 height 34
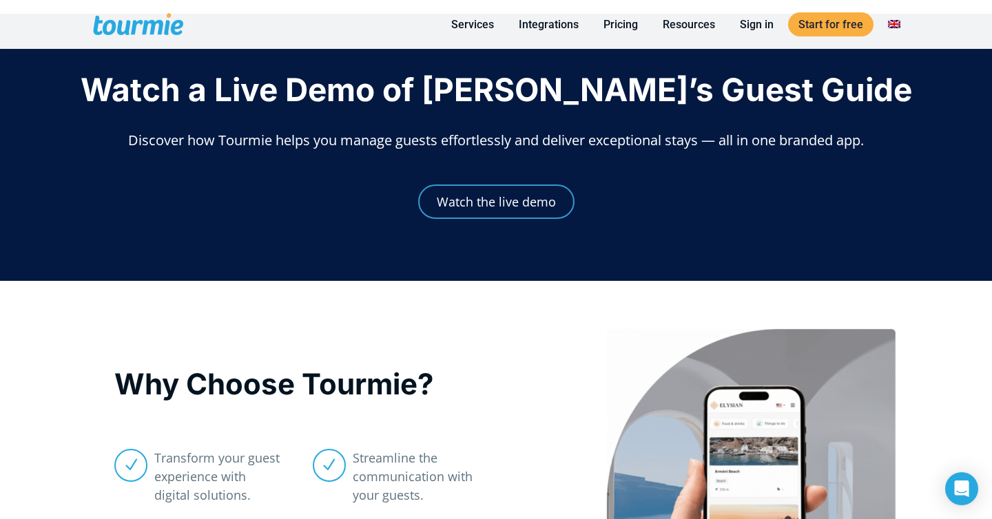
scroll to position [23, 0]
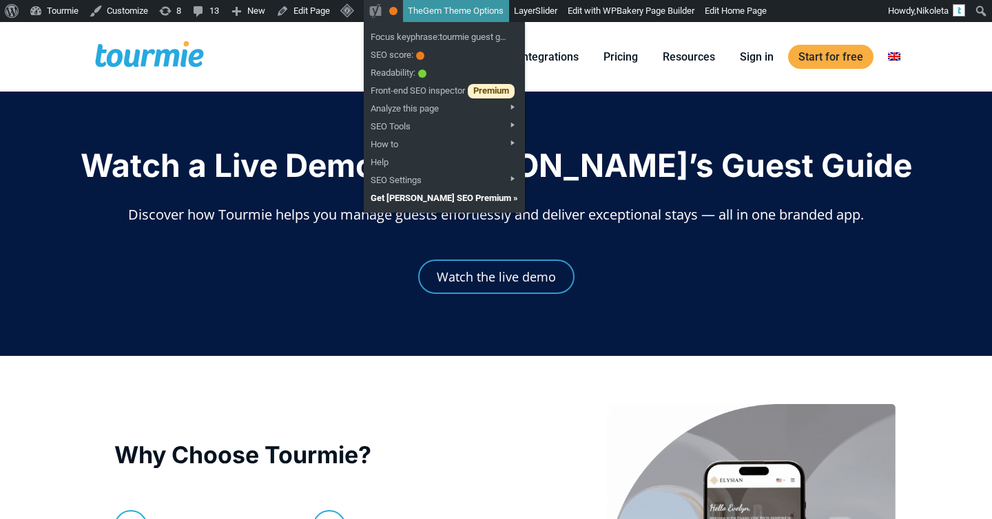
scroll to position [22, 0]
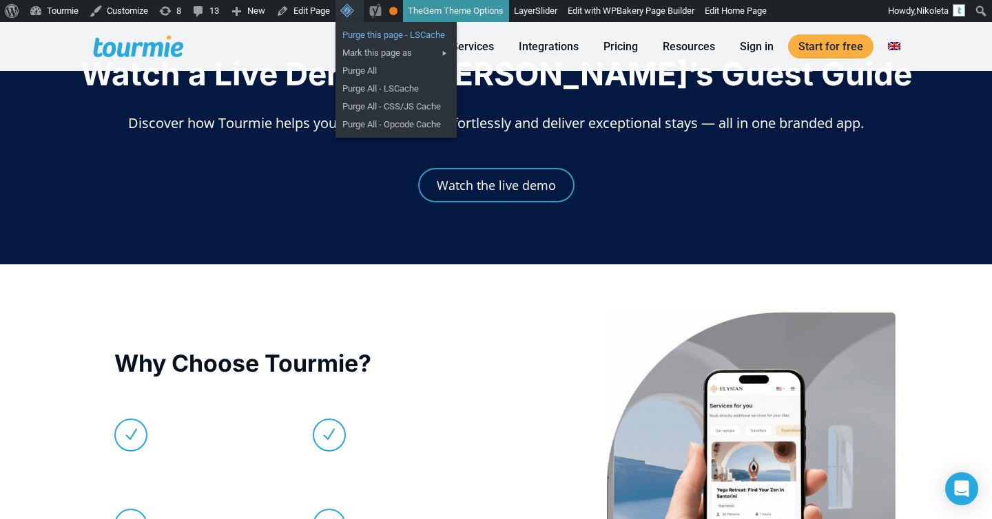
click at [375, 37] on link "Purge this page - LSCache" at bounding box center [395, 35] width 121 height 18
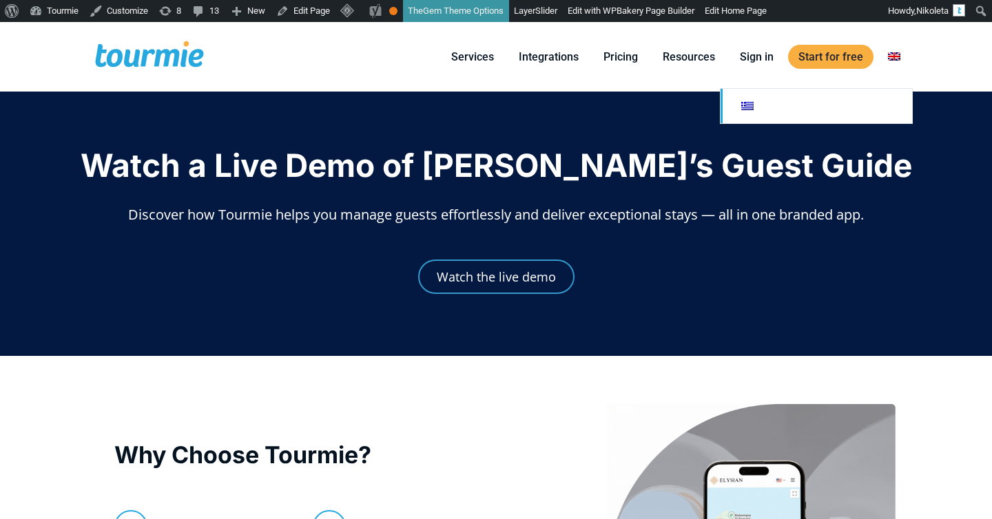
click at [853, 107] on link "Switch to" at bounding box center [815, 106] width 191 height 34
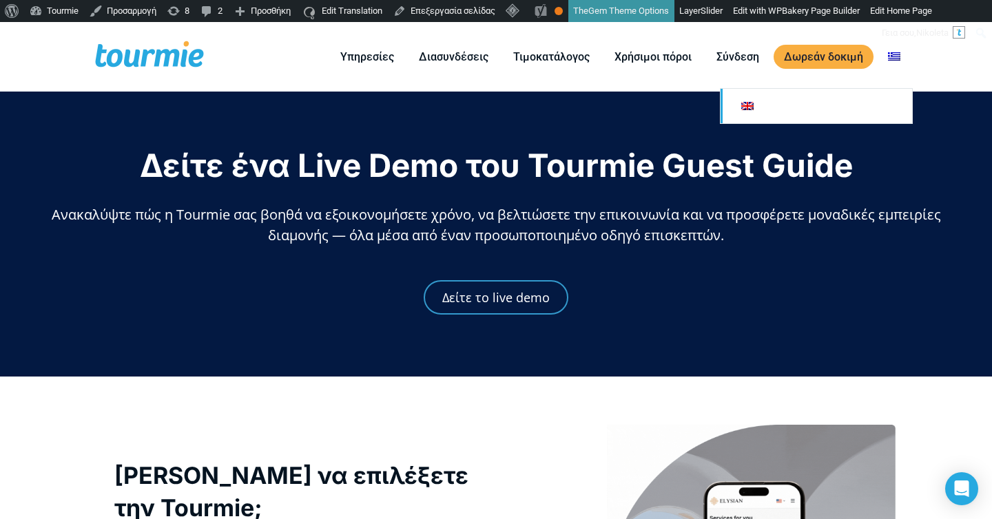
click at [851, 110] on link "Αλλαγή σε" at bounding box center [815, 106] width 191 height 34
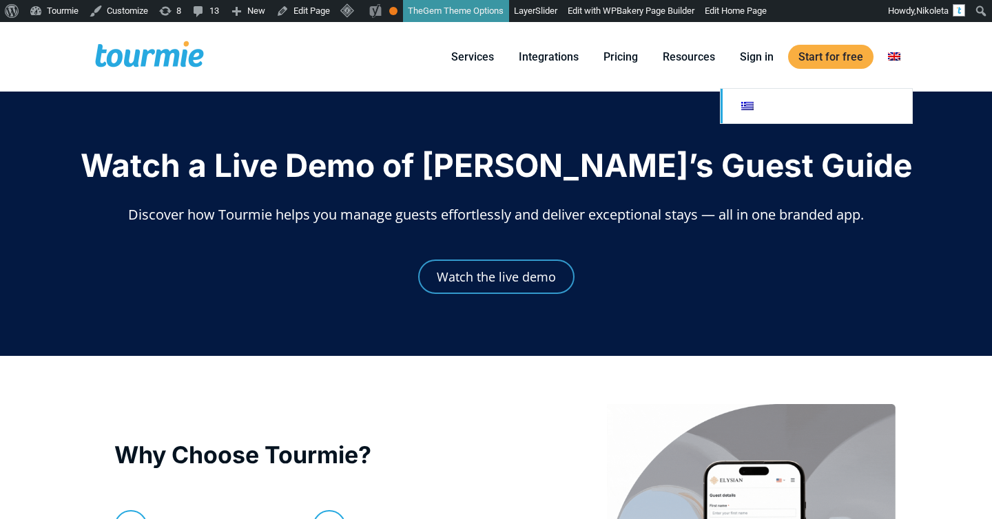
click at [860, 109] on link "Switch to" at bounding box center [815, 106] width 191 height 34
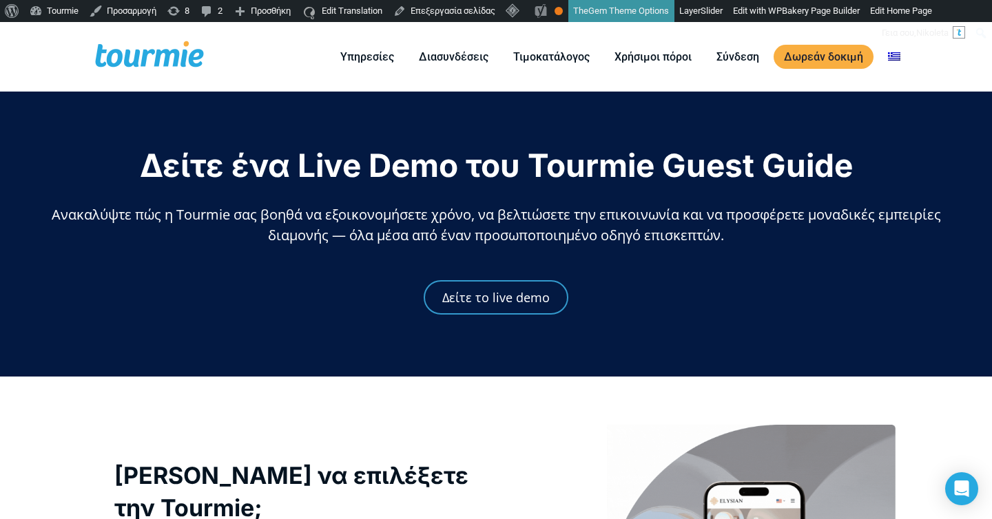
click at [839, 98] on div "Δείτε ένα Live Demo του Tourmie Guest Guide Ανακαλύψτε πώς η Tourmie σας βοηθά …" at bounding box center [496, 234] width 992 height 285
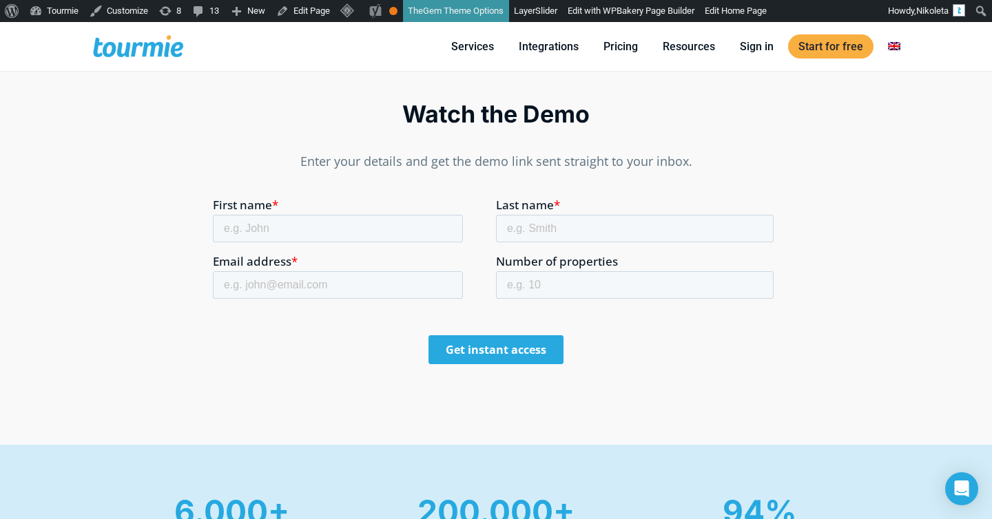
scroll to position [750, 0]
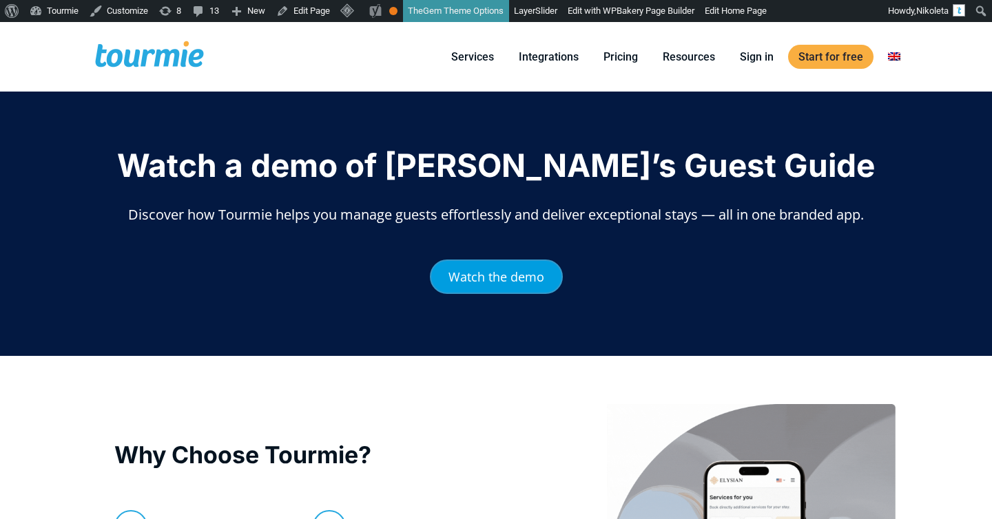
click at [495, 280] on span "Watch the demo" at bounding box center [496, 277] width 96 height 12
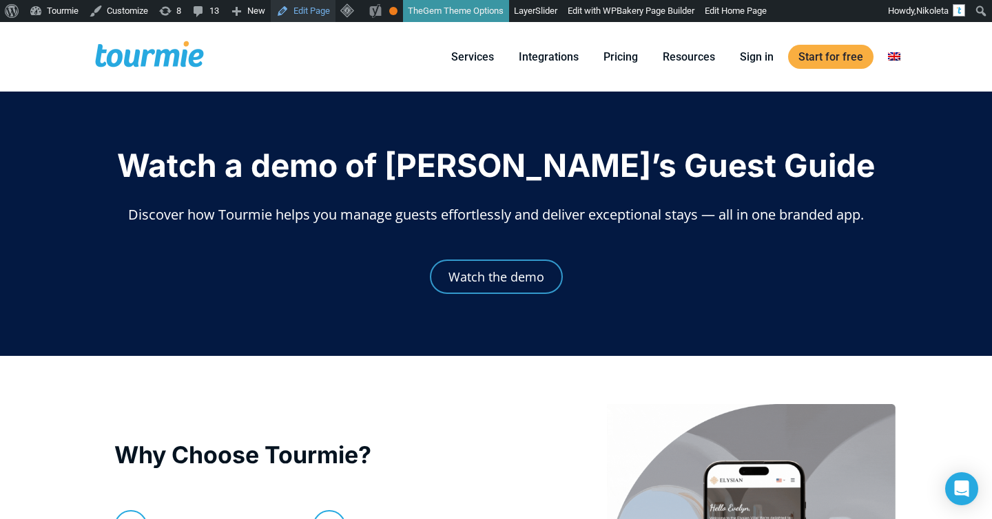
click at [302, 11] on link "Edit Page" at bounding box center [303, 11] width 65 height 22
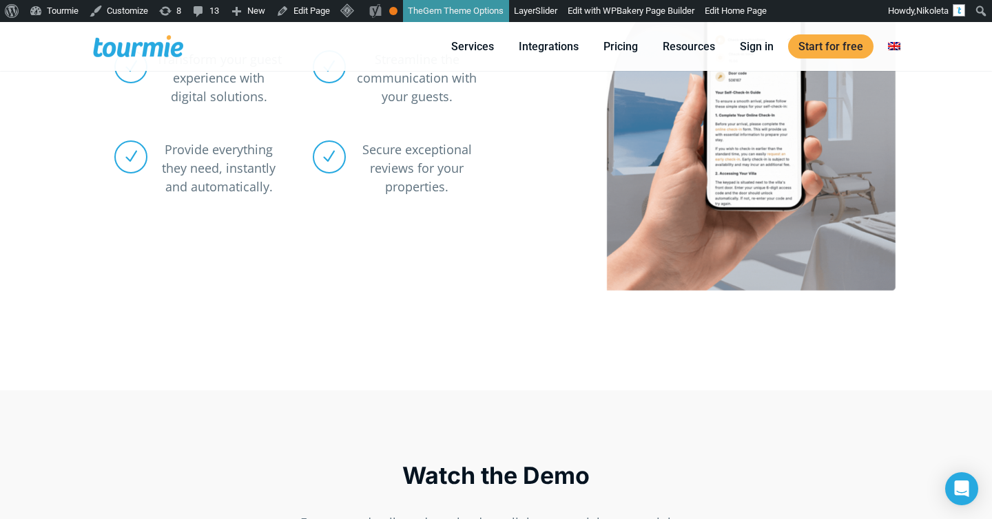
scroll to position [455, 0]
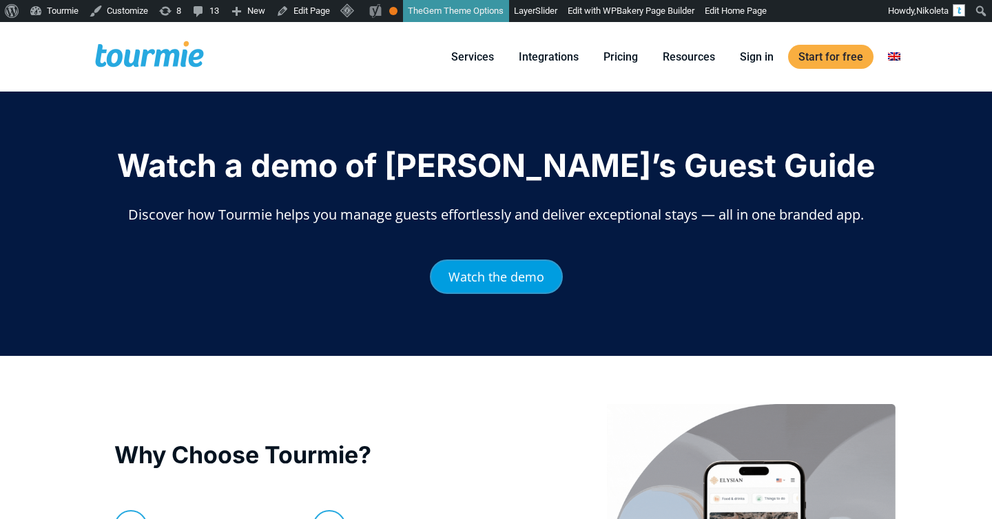
click at [468, 276] on span "Watch the demo" at bounding box center [496, 277] width 96 height 12
click at [474, 283] on span "Watch the demo" at bounding box center [496, 277] width 96 height 12
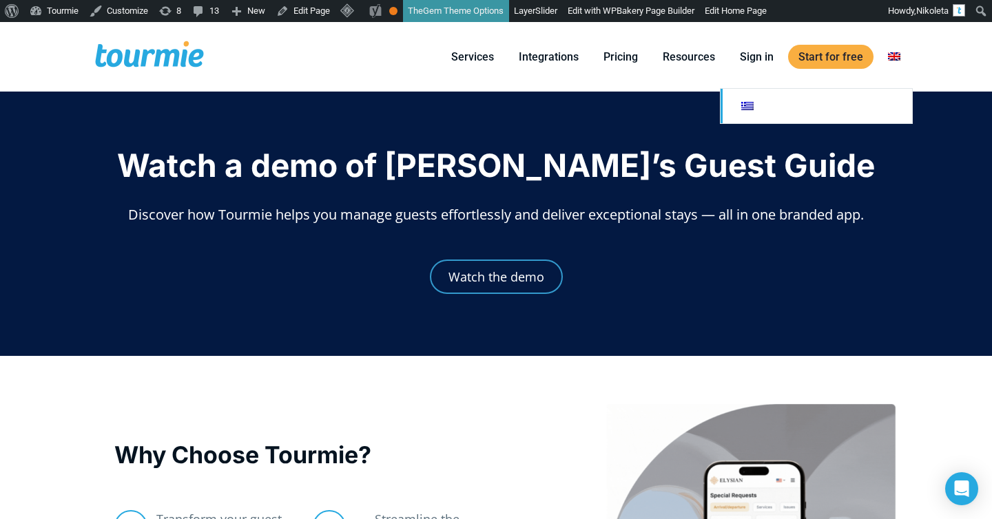
click at [875, 110] on link "Switch to" at bounding box center [815, 106] width 191 height 34
click at [860, 118] on link "Switch to" at bounding box center [815, 106] width 191 height 34
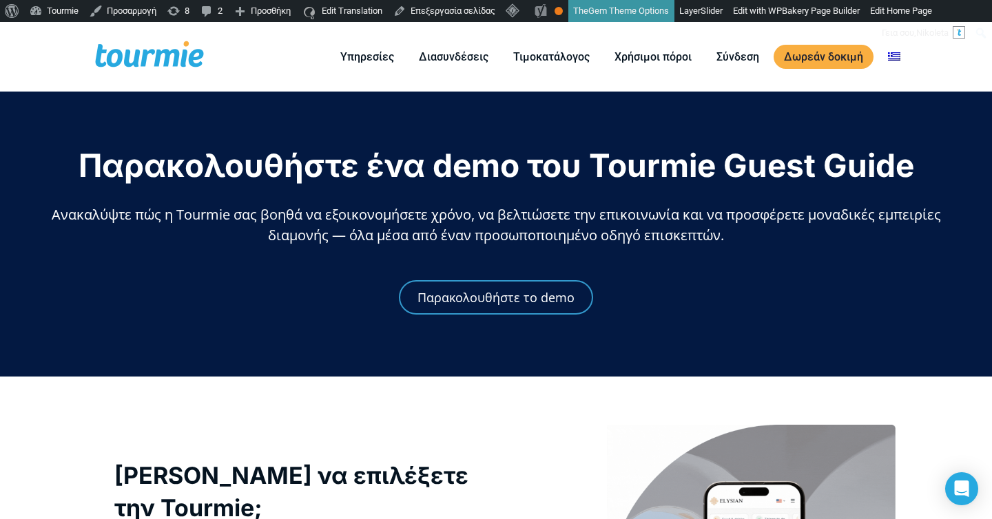
click at [643, 301] on div "Παρακολουθήστε το demo" at bounding box center [495, 298] width 949 height 76
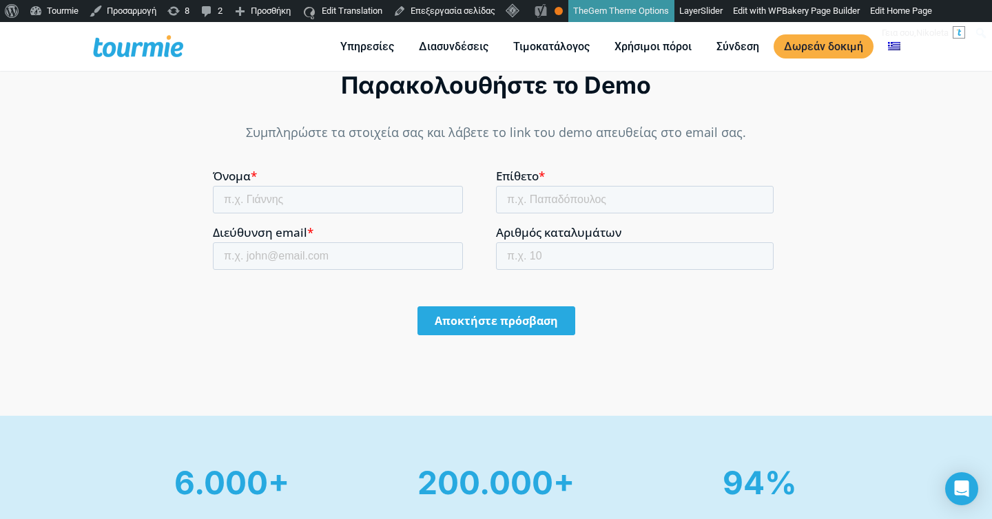
scroll to position [733, 0]
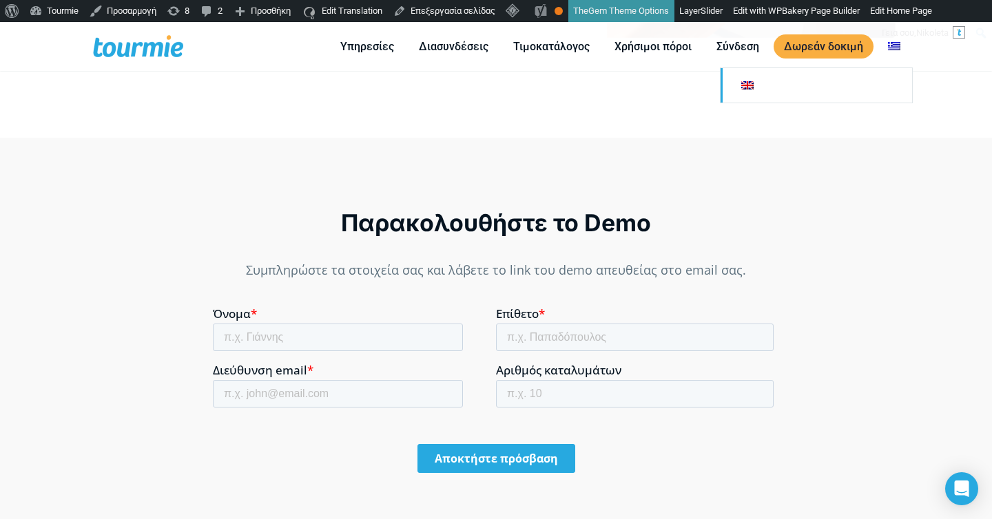
click at [875, 89] on link "Αλλαγή σε" at bounding box center [815, 85] width 191 height 34
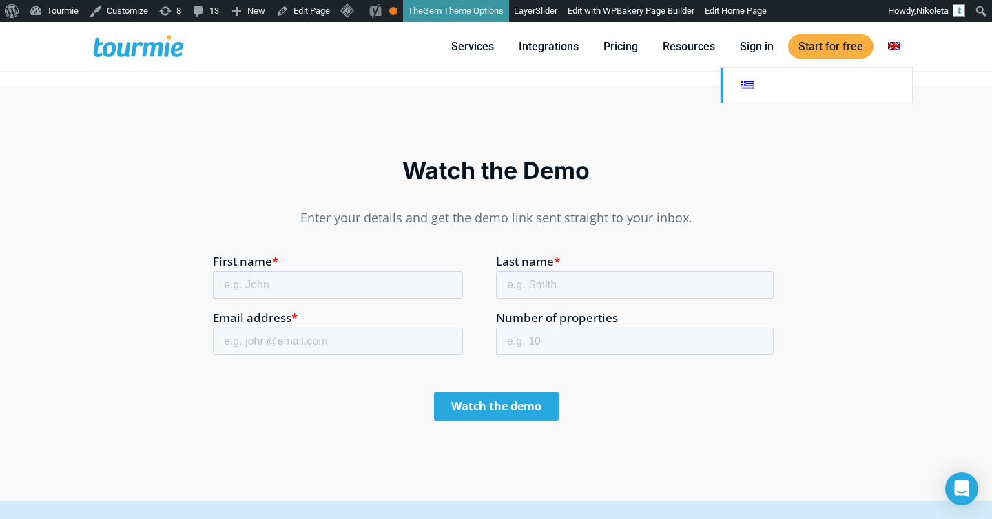
click at [855, 92] on link "Switch to" at bounding box center [815, 85] width 191 height 34
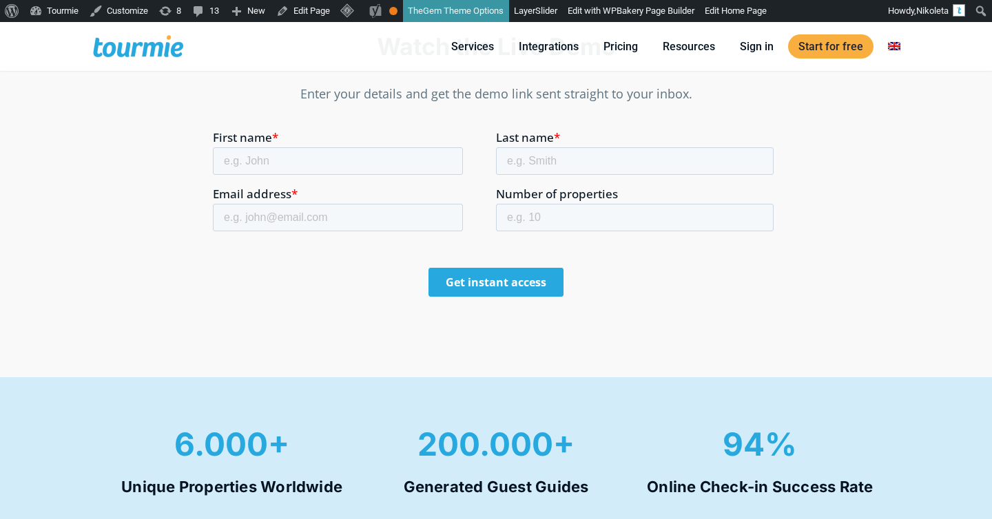
scroll to position [720, 0]
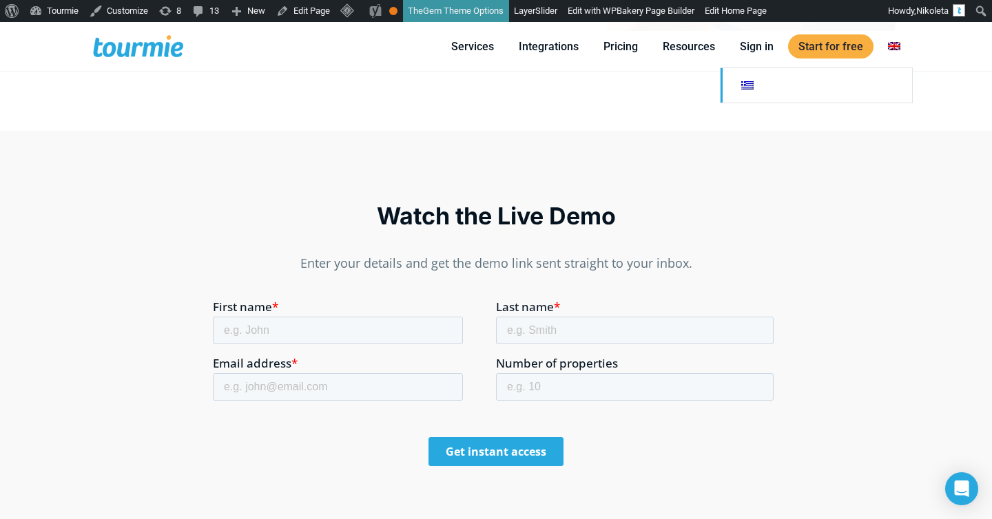
click at [865, 79] on link "Switch to" at bounding box center [815, 85] width 191 height 34
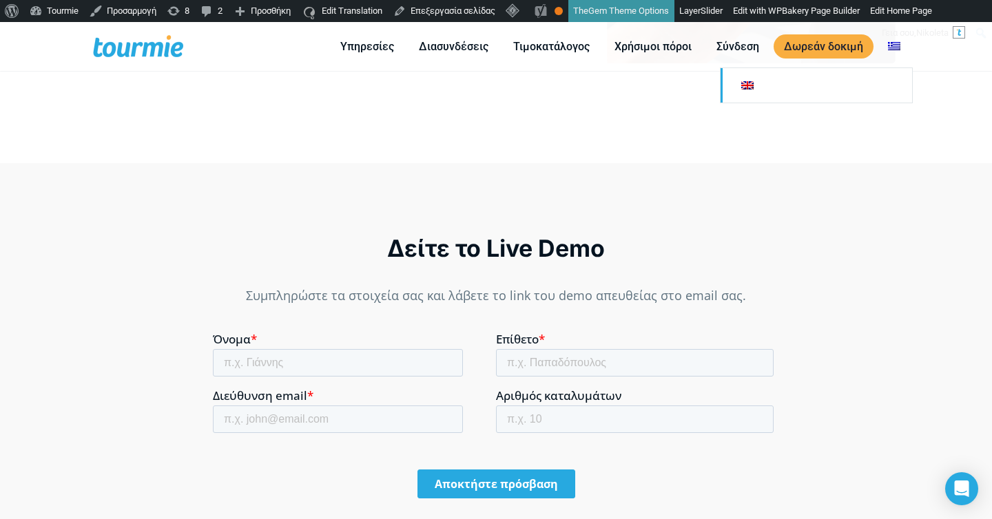
click at [830, 86] on link "Αλλαγή σε" at bounding box center [815, 85] width 191 height 34
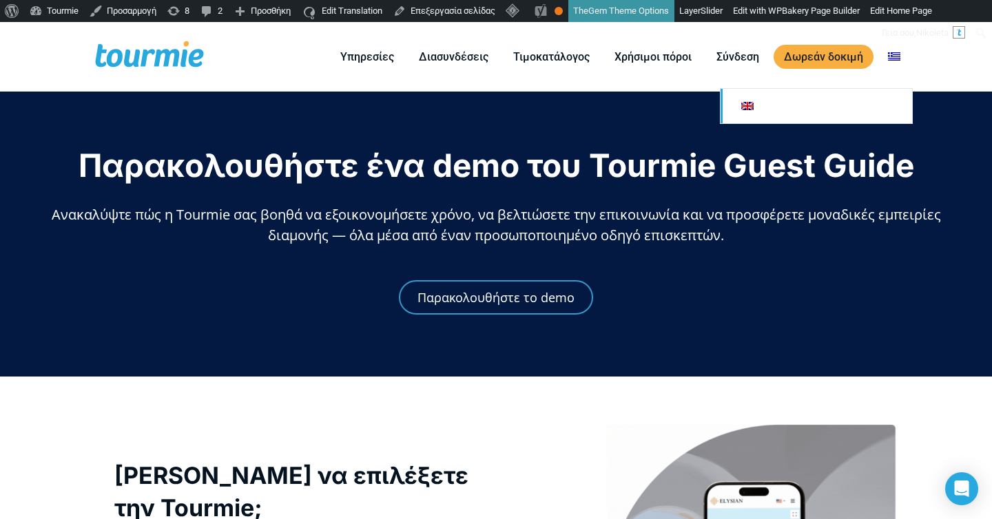
click at [853, 91] on link "Αλλαγή σε" at bounding box center [815, 106] width 191 height 34
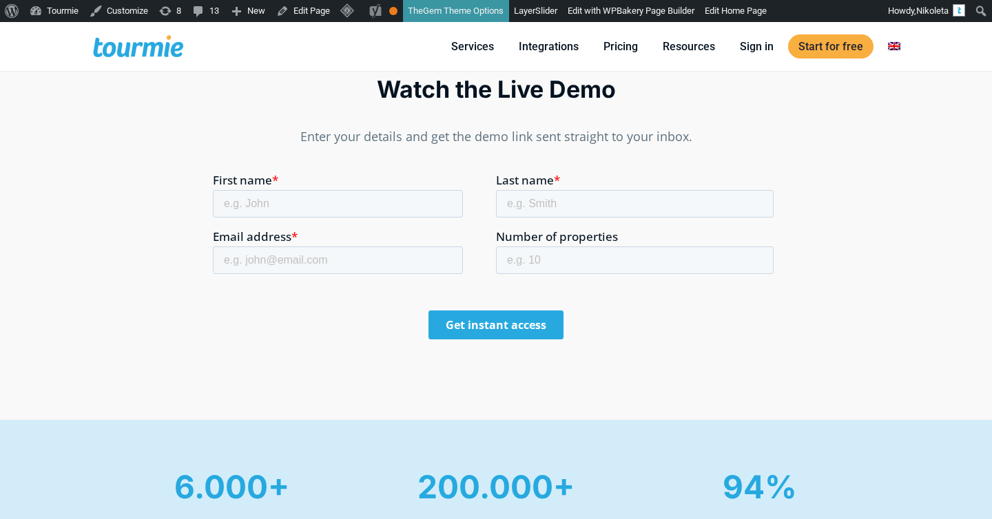
drag, startPoint x: 572, startPoint y: 331, endPoint x: 390, endPoint y: 331, distance: 182.5
click at [390, 331] on div "Get instant access" at bounding box center [496, 325] width 566 height 52
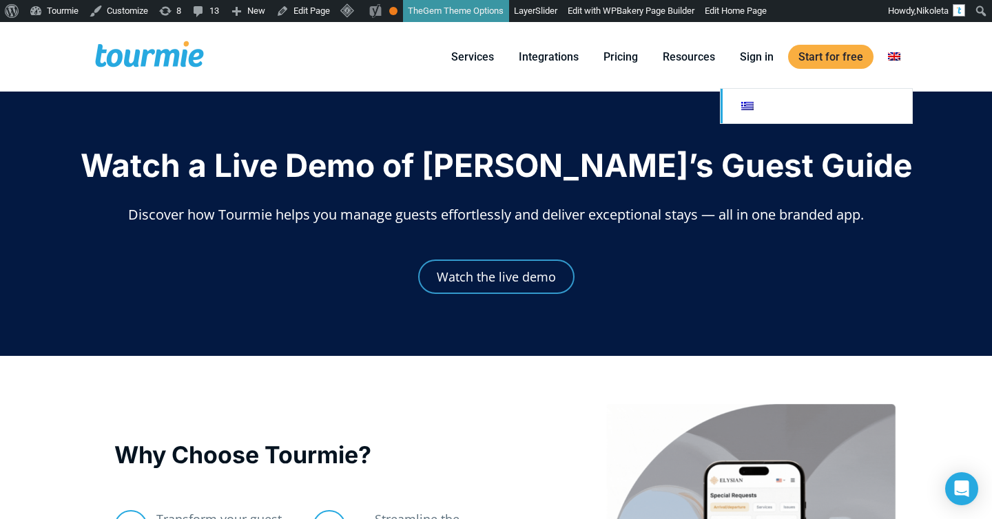
click at [850, 101] on link "Switch to" at bounding box center [815, 106] width 191 height 34
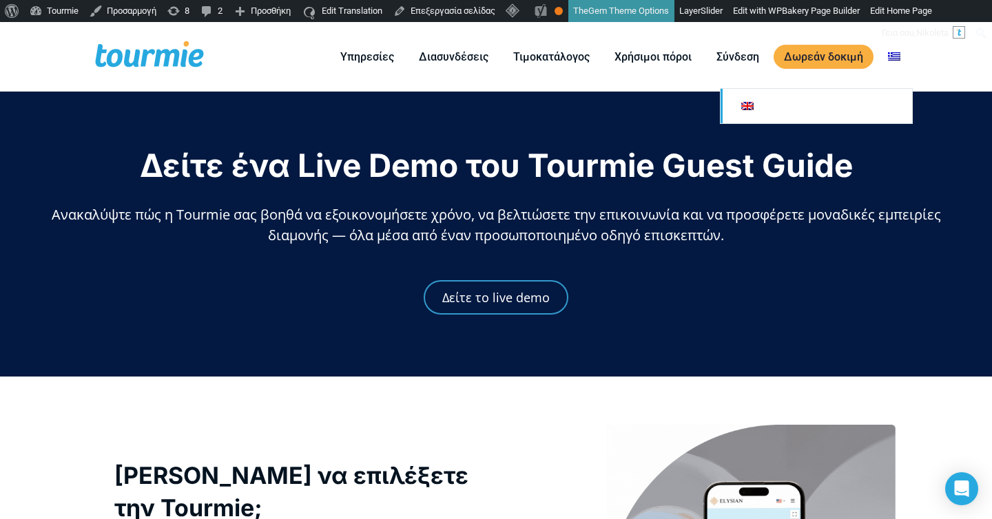
click at [863, 104] on link "Αλλαγή σε" at bounding box center [815, 106] width 191 height 34
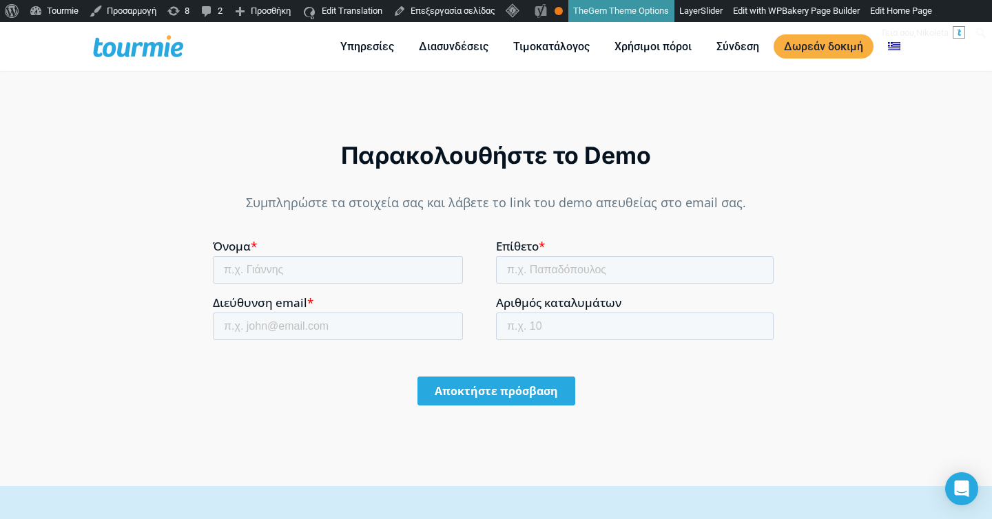
scroll to position [747, 0]
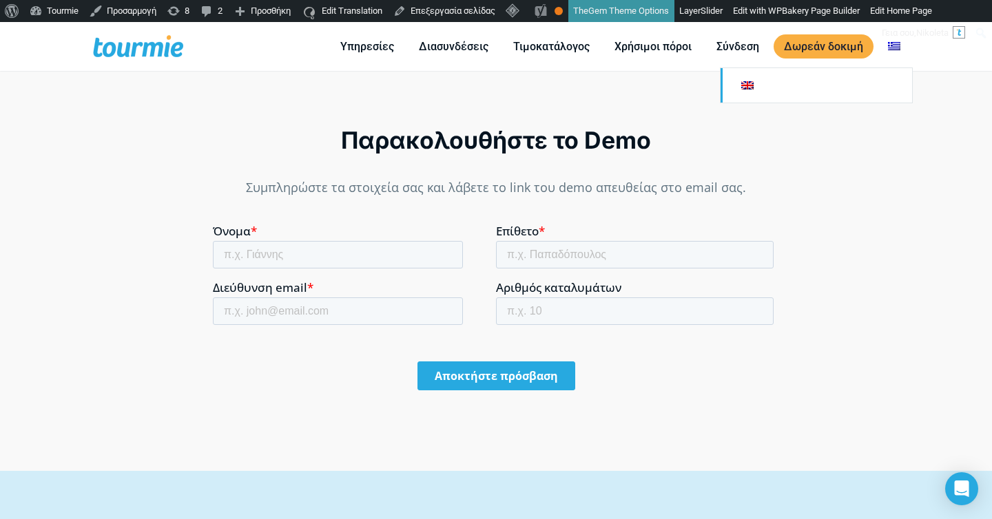
click at [876, 81] on link "Αλλαγή σε" at bounding box center [815, 85] width 191 height 34
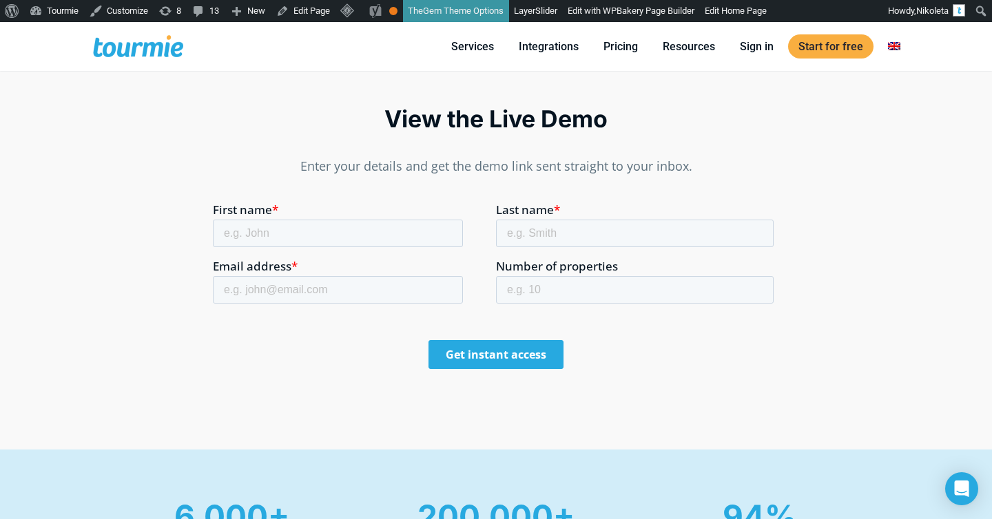
scroll to position [706, 0]
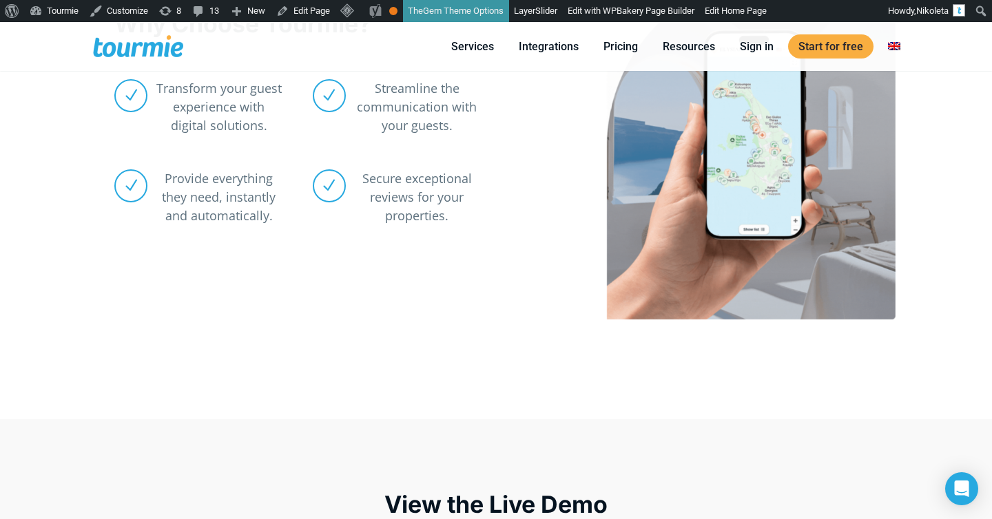
scroll to position [713, 0]
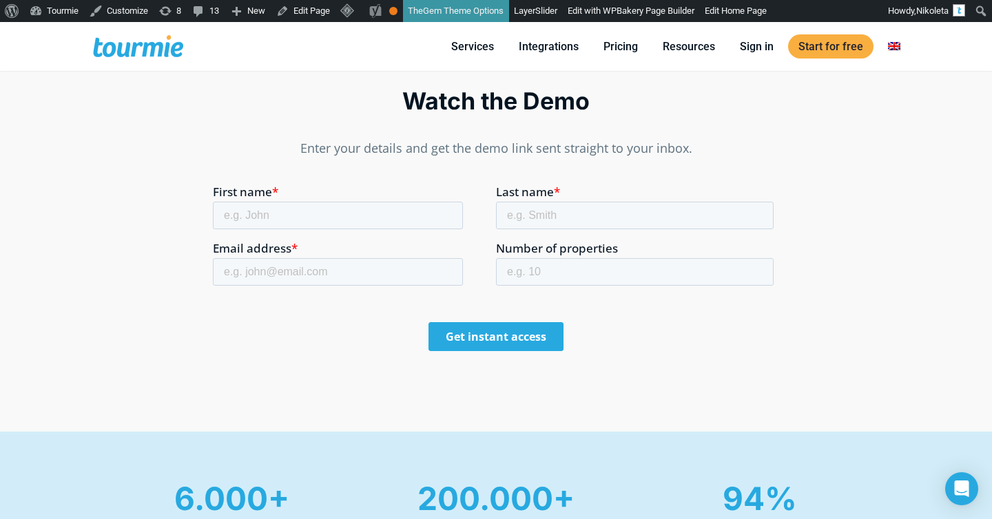
scroll to position [719, 0]
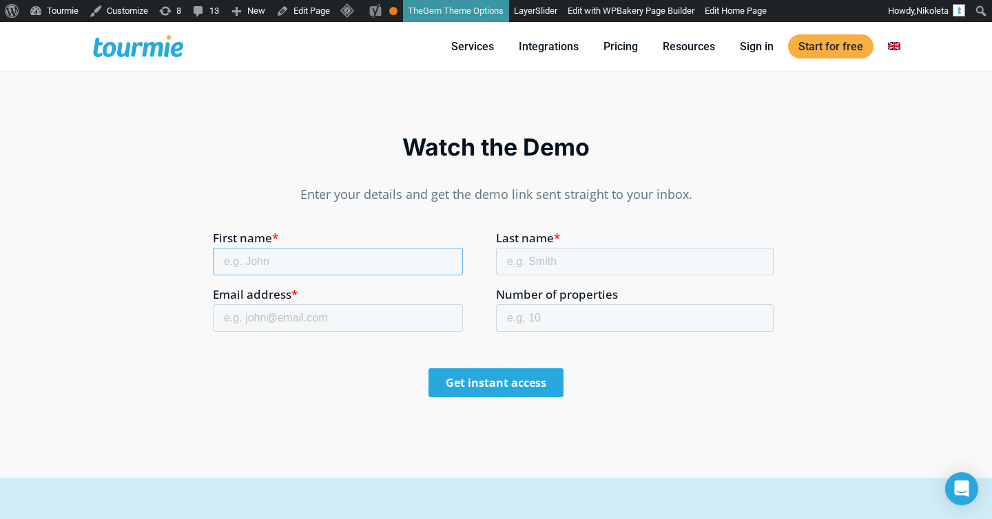
click at [426, 253] on input "First name *" at bounding box center [338, 262] width 250 height 28
click at [527, 253] on input "Last name *" at bounding box center [635, 262] width 278 height 28
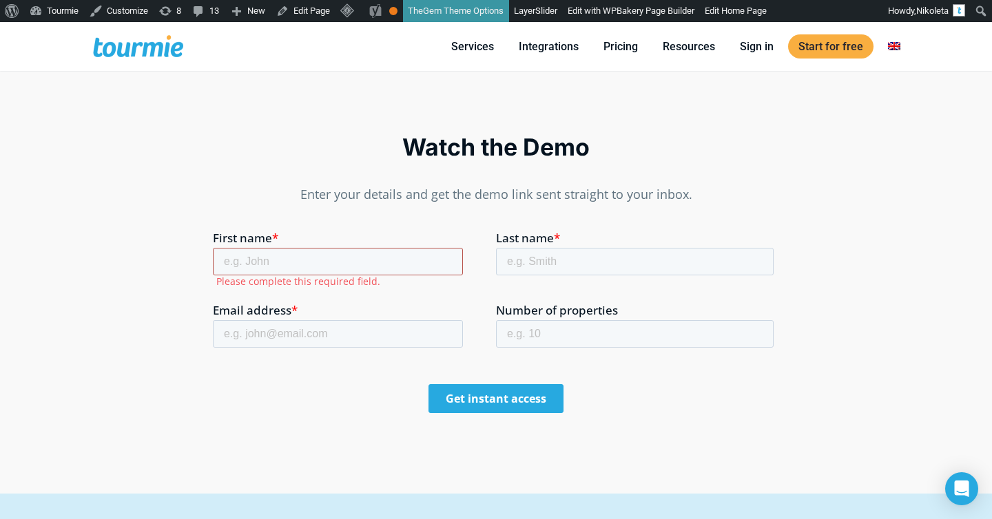
click at [371, 269] on input "First name *" at bounding box center [338, 262] width 250 height 28
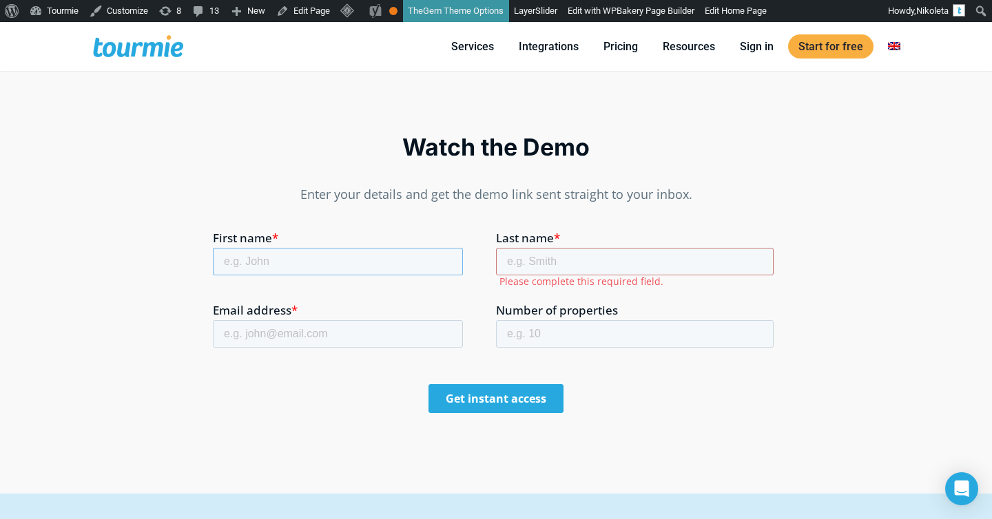
type input "Nikoleta"
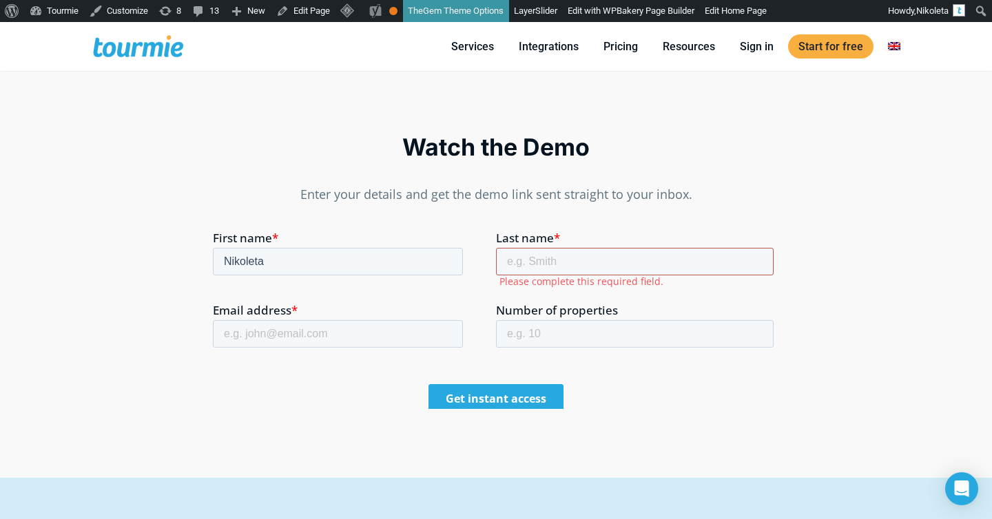
click at [532, 260] on input "Last name *" at bounding box center [635, 262] width 278 height 28
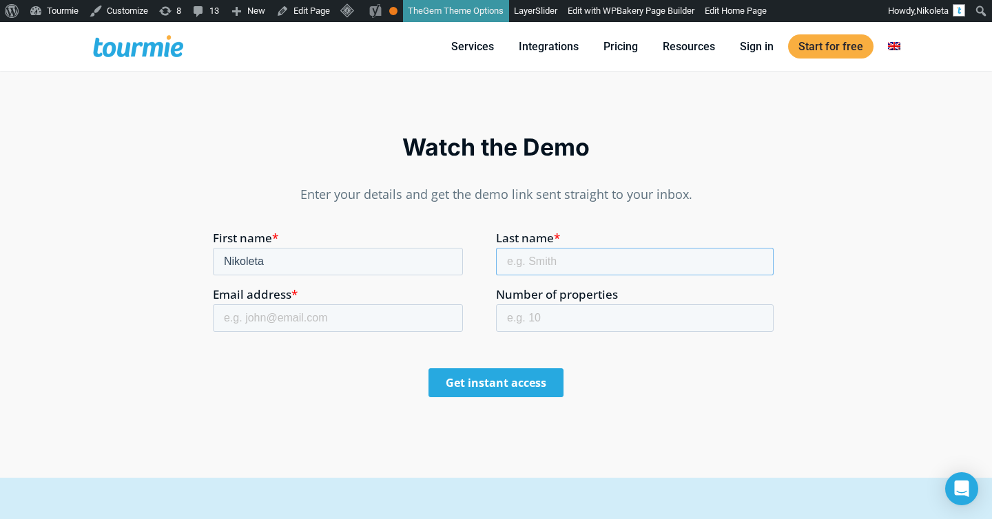
type input "Kampitaki"
click at [423, 329] on input "Email address *" at bounding box center [338, 318] width 250 height 28
type input "nikoleta@tourmie.com"
click at [534, 319] on input "Number of properties" at bounding box center [635, 318] width 278 height 28
type input "10"
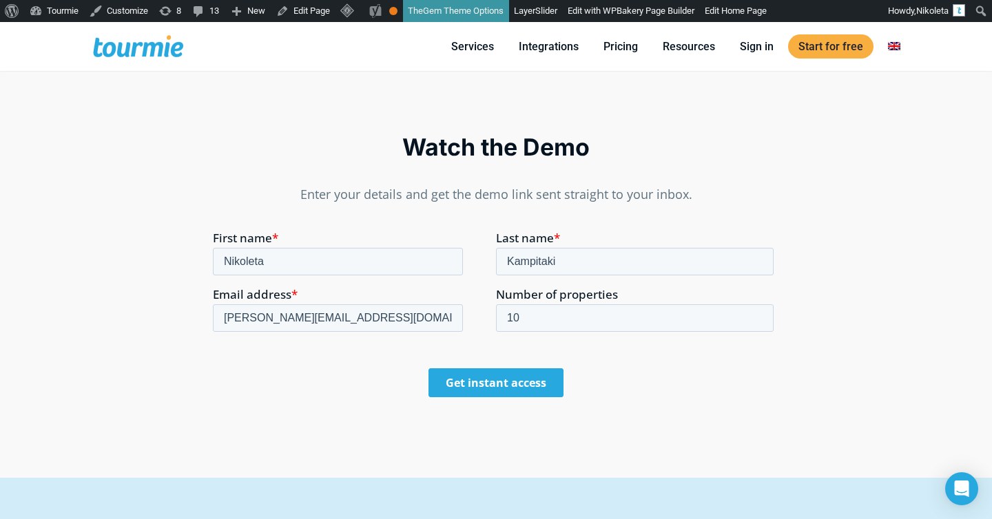
click at [513, 382] on input "Get instant access" at bounding box center [495, 382] width 135 height 29
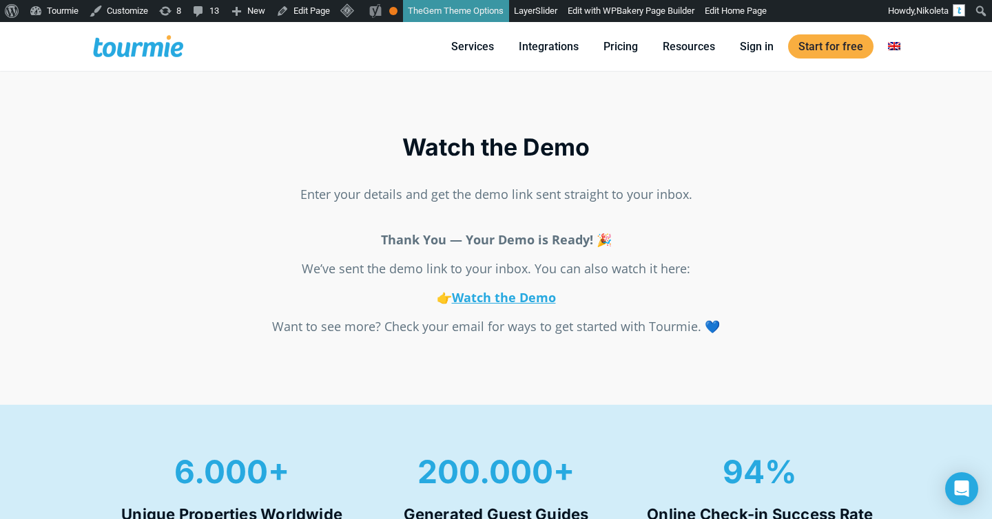
click at [516, 297] on link "Watch the Demo" at bounding box center [504, 297] width 104 height 17
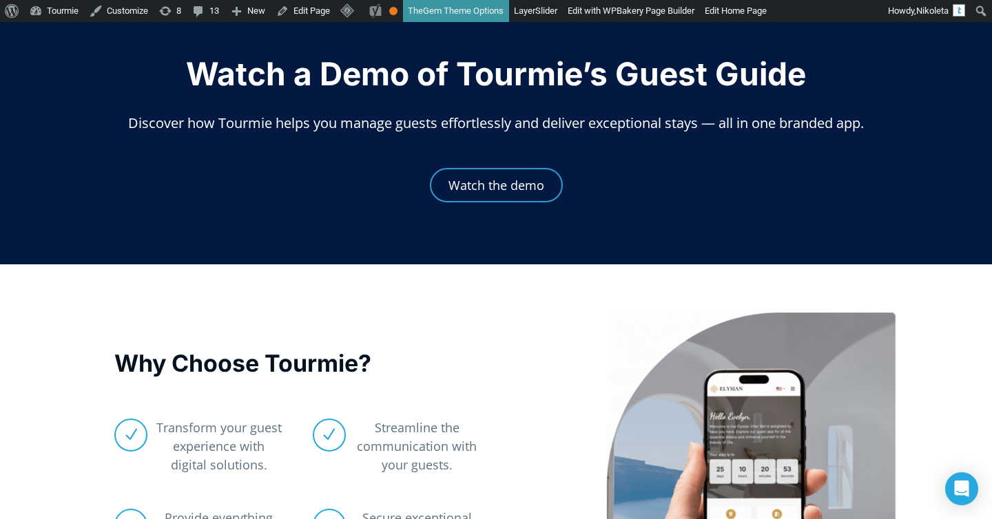
scroll to position [0, 0]
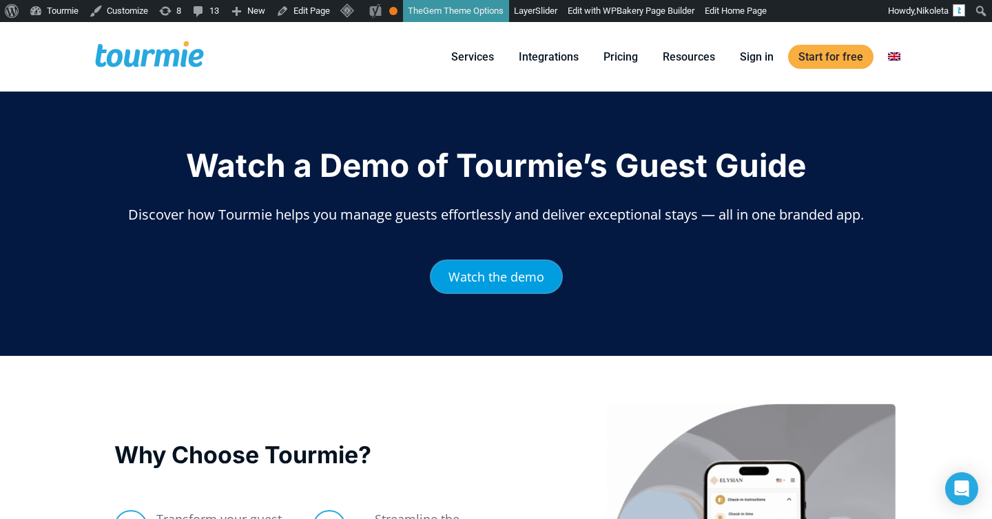
click at [503, 271] on span "Watch the demo" at bounding box center [496, 277] width 96 height 12
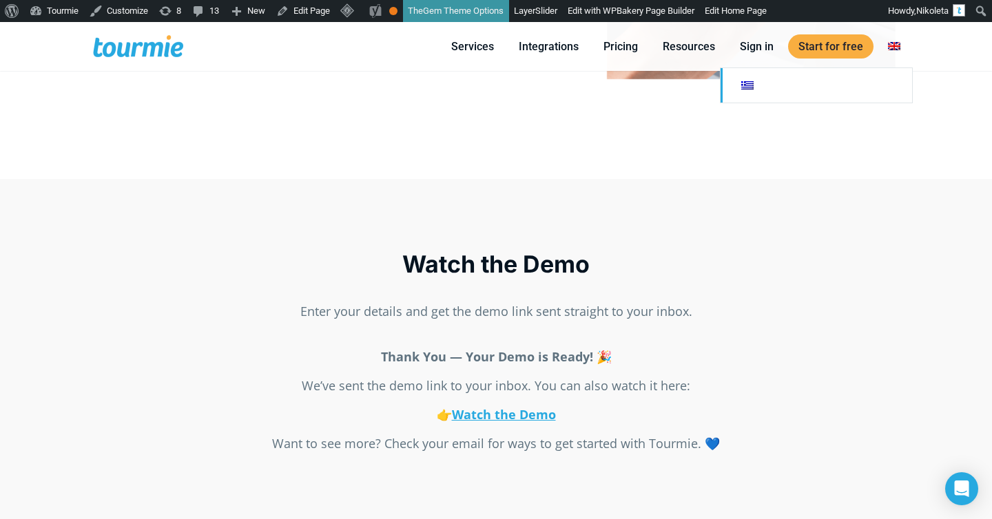
scroll to position [849, 0]
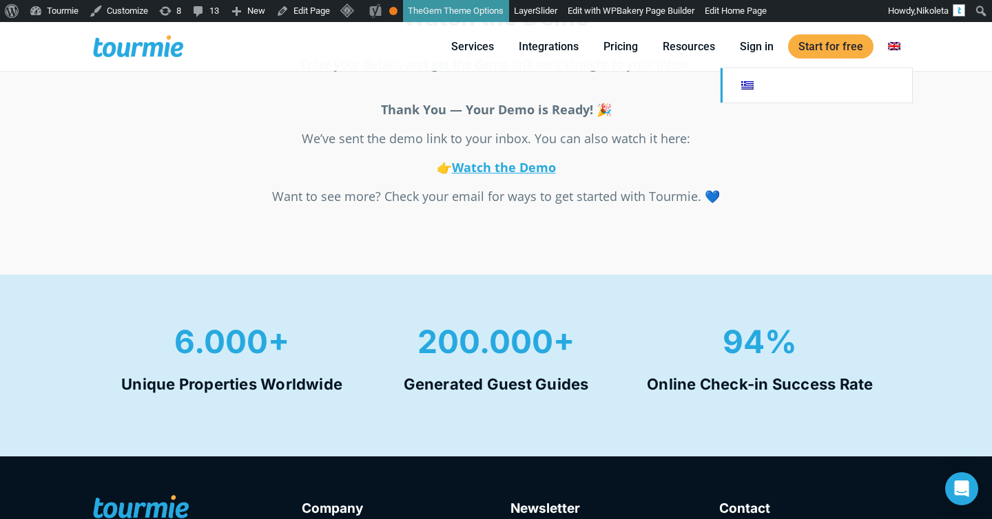
click at [863, 79] on link "Switch to" at bounding box center [815, 85] width 191 height 34
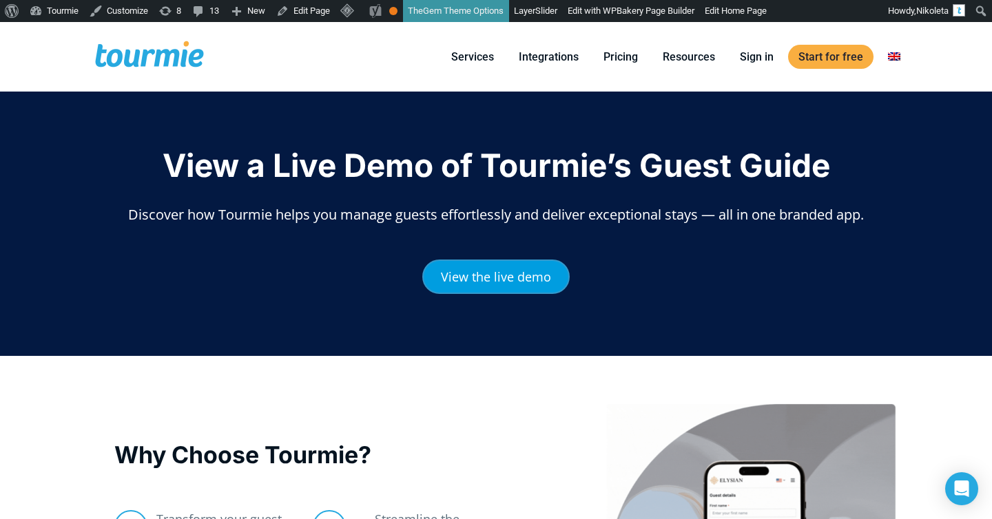
click at [484, 272] on span "View the live demo" at bounding box center [496, 277] width 110 height 12
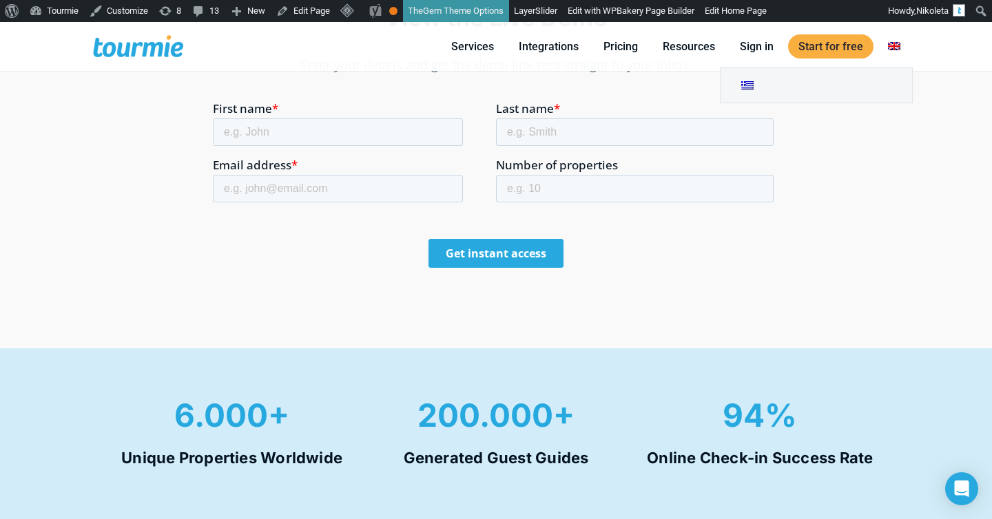
scroll to position [849, 0]
click at [879, 77] on link "Switch to" at bounding box center [815, 85] width 191 height 34
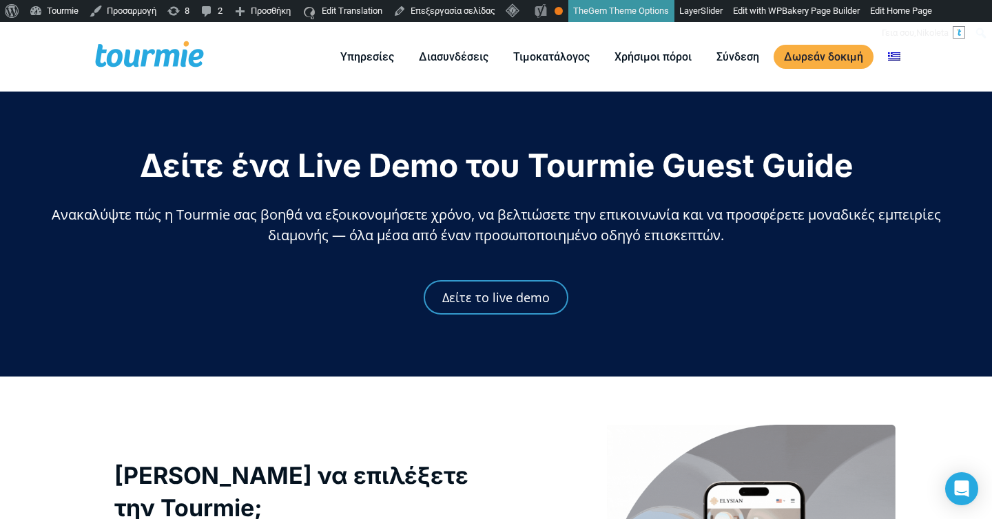
checkbox input "true"
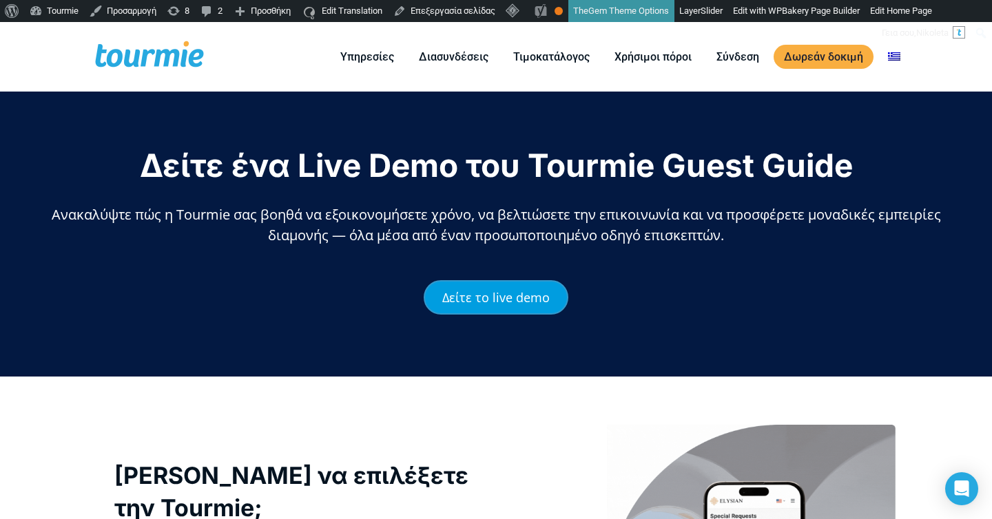
click at [496, 306] on link "Δείτε το live demo" at bounding box center [496, 297] width 145 height 34
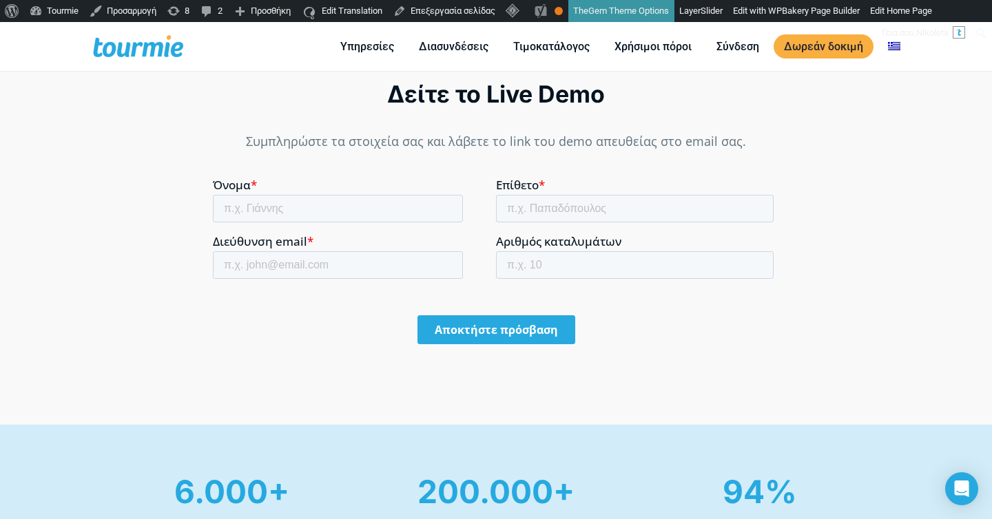
scroll to position [870, 0]
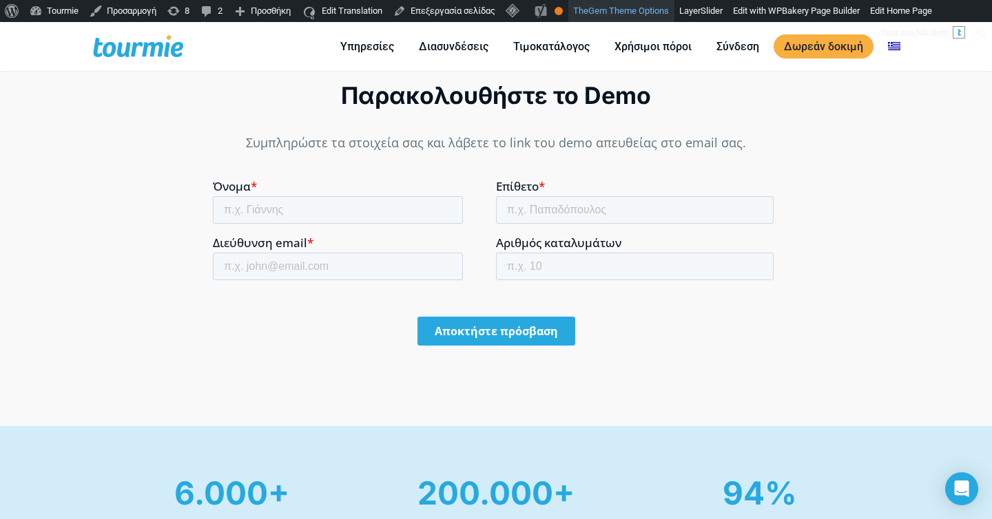
scroll to position [800, 0]
